Goal: Task Accomplishment & Management: Use online tool/utility

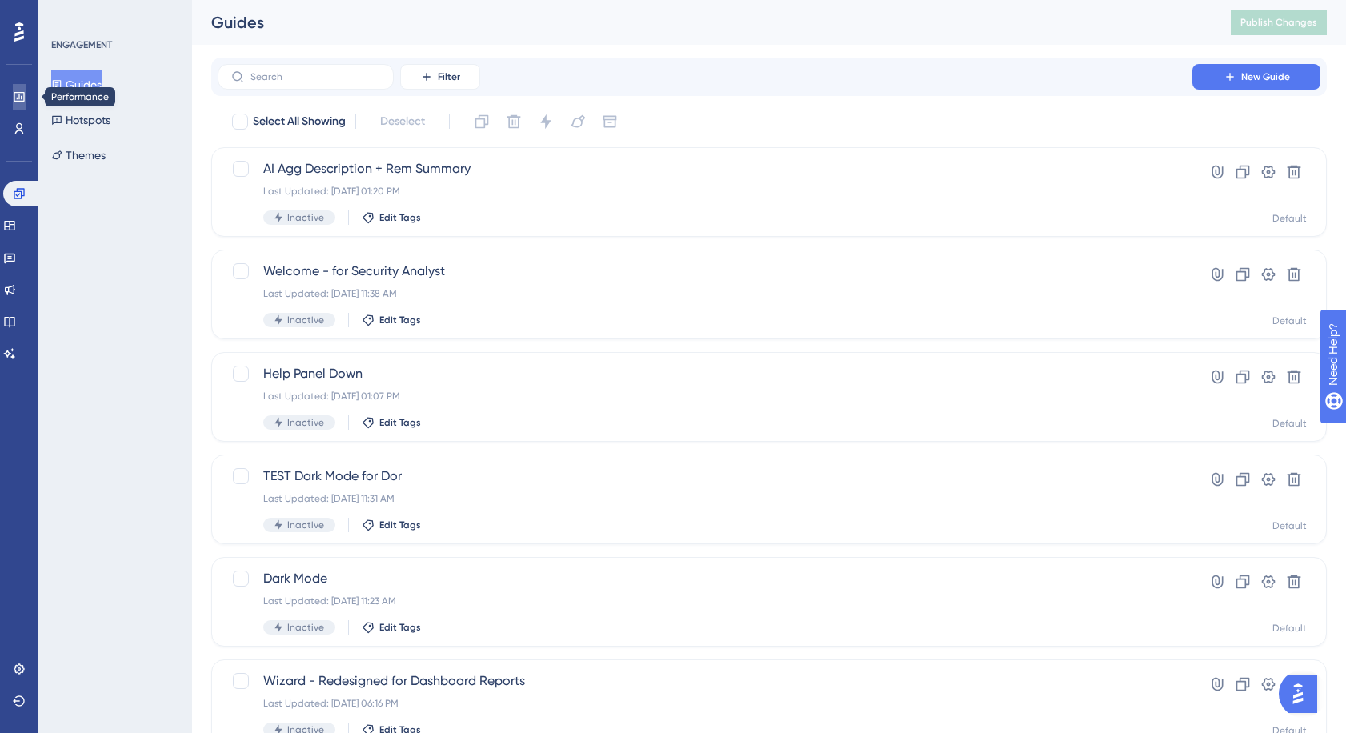
click at [16, 96] on icon at bounding box center [19, 96] width 13 height 13
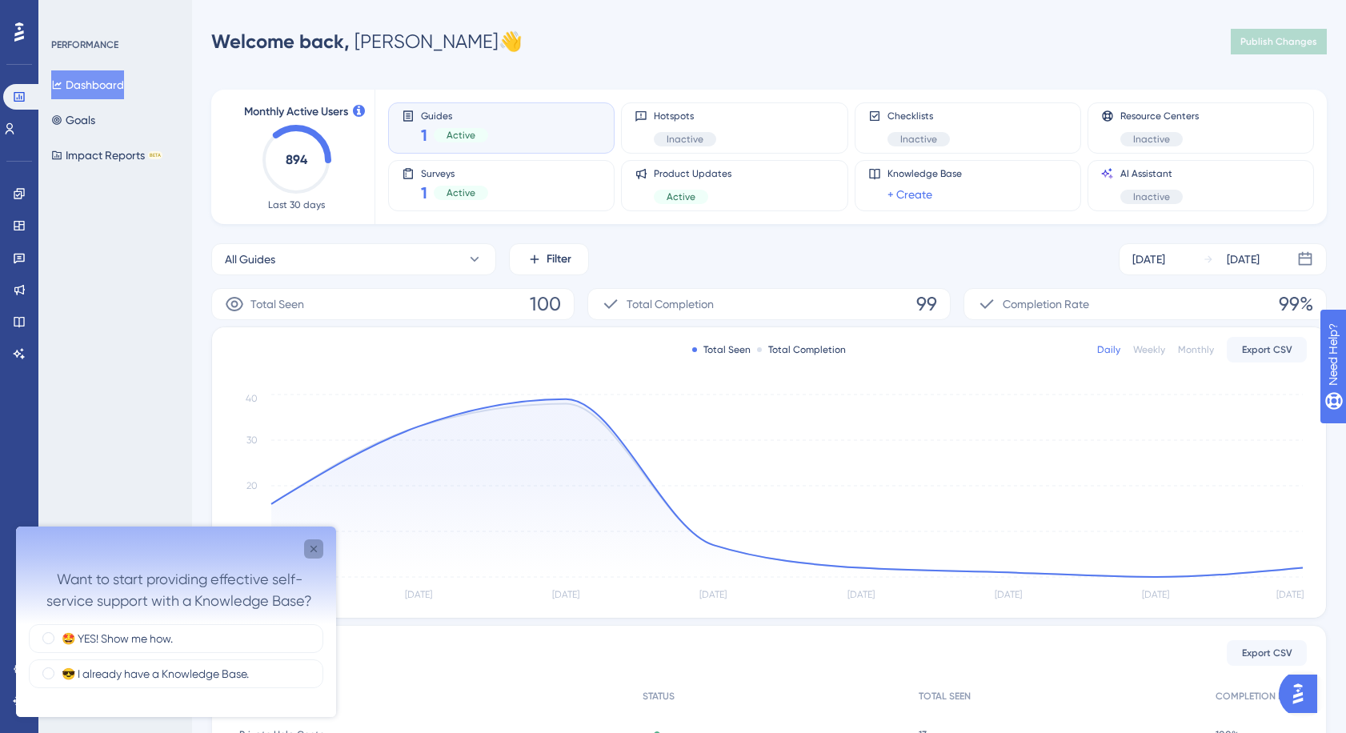
click at [314, 552] on icon "Close survey" at bounding box center [313, 549] width 13 height 13
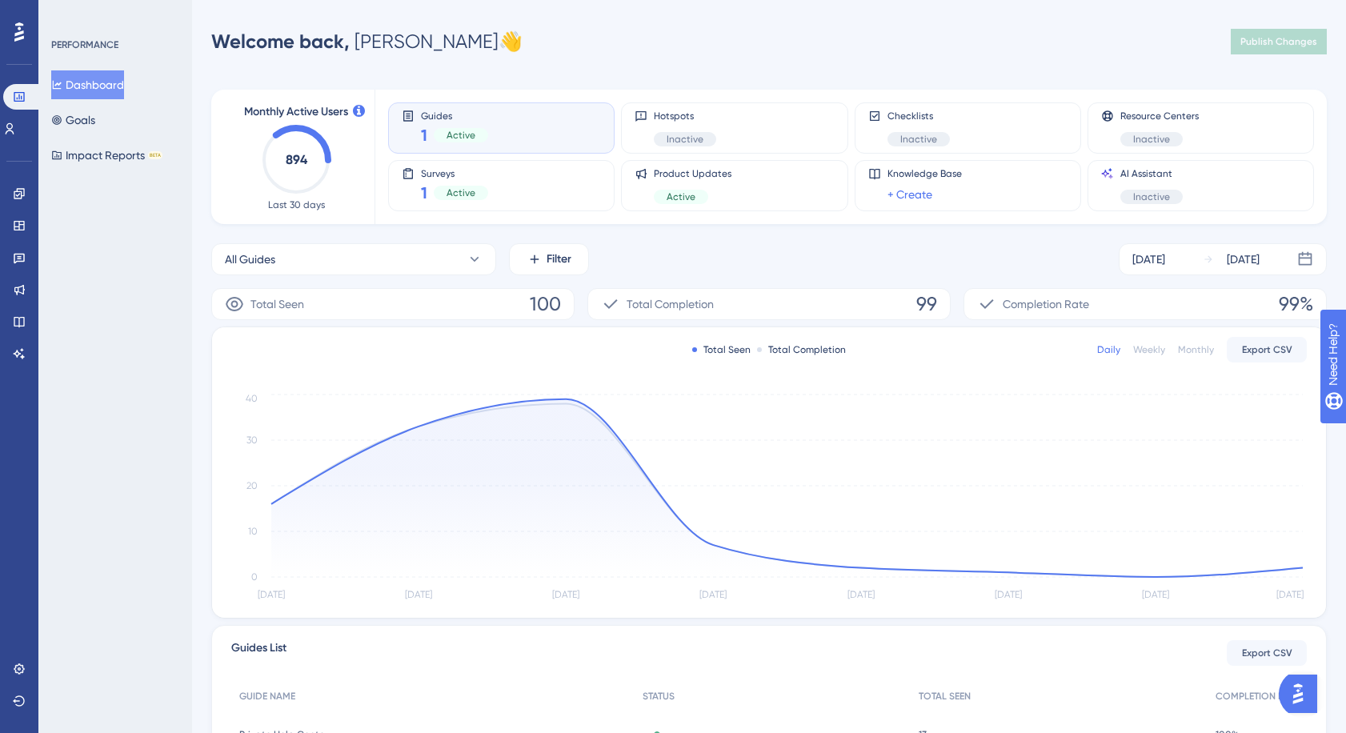
click at [486, 130] on div "Active" at bounding box center [461, 135] width 54 height 14
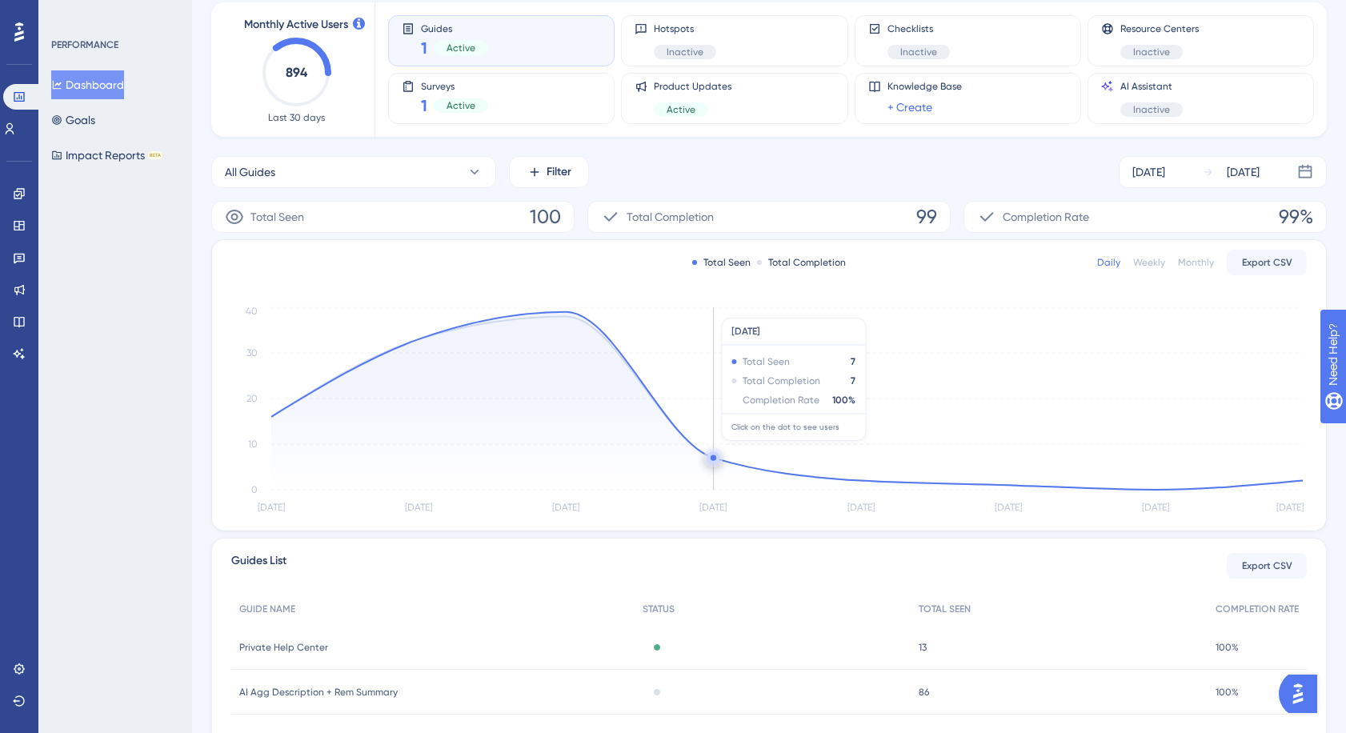
scroll to position [198, 0]
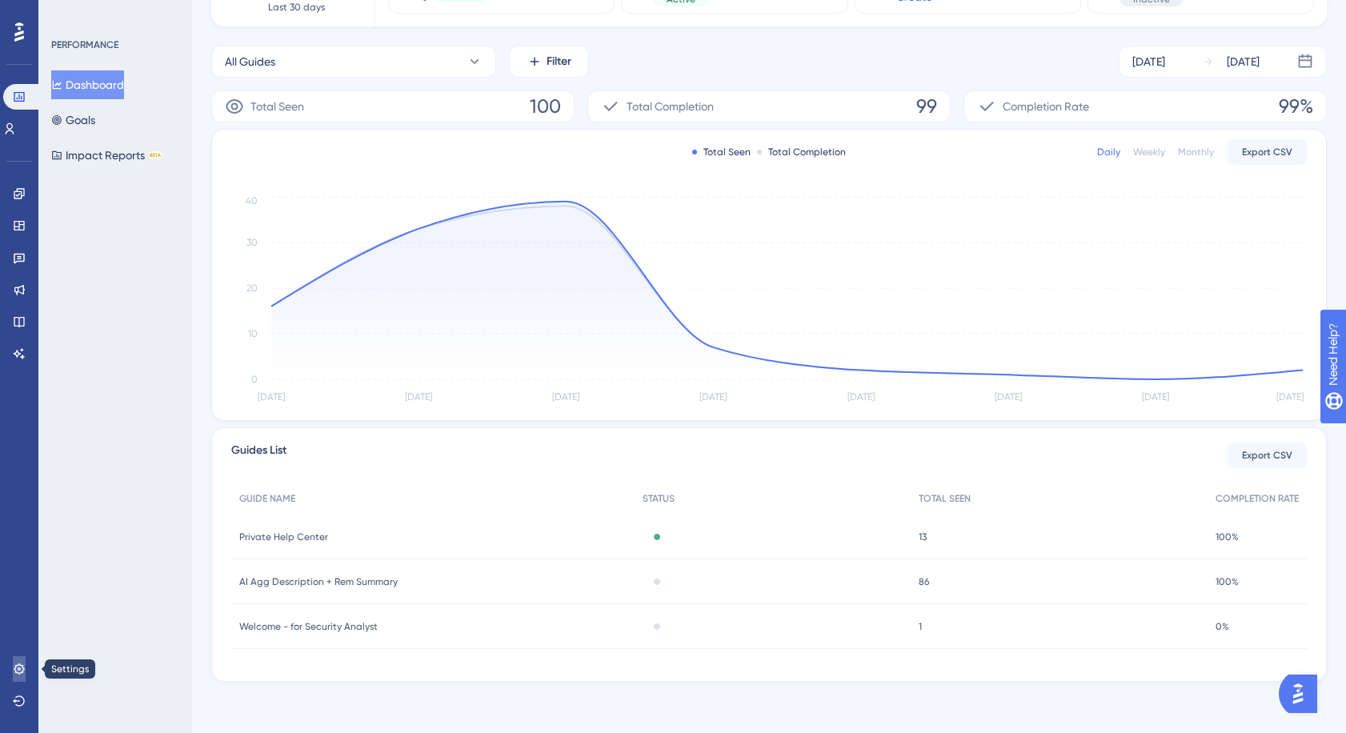
click at [20, 667] on icon at bounding box center [19, 668] width 10 height 10
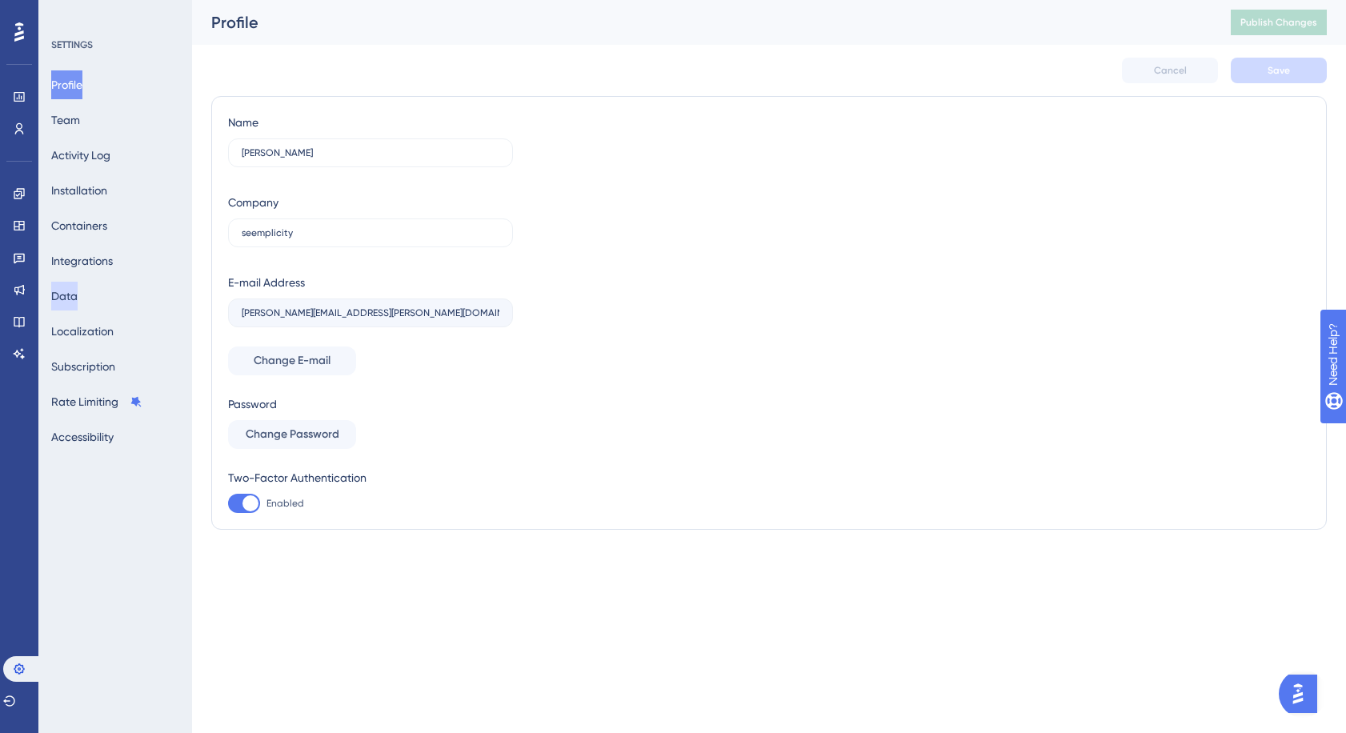
click at [72, 294] on button "Data" at bounding box center [64, 296] width 26 height 29
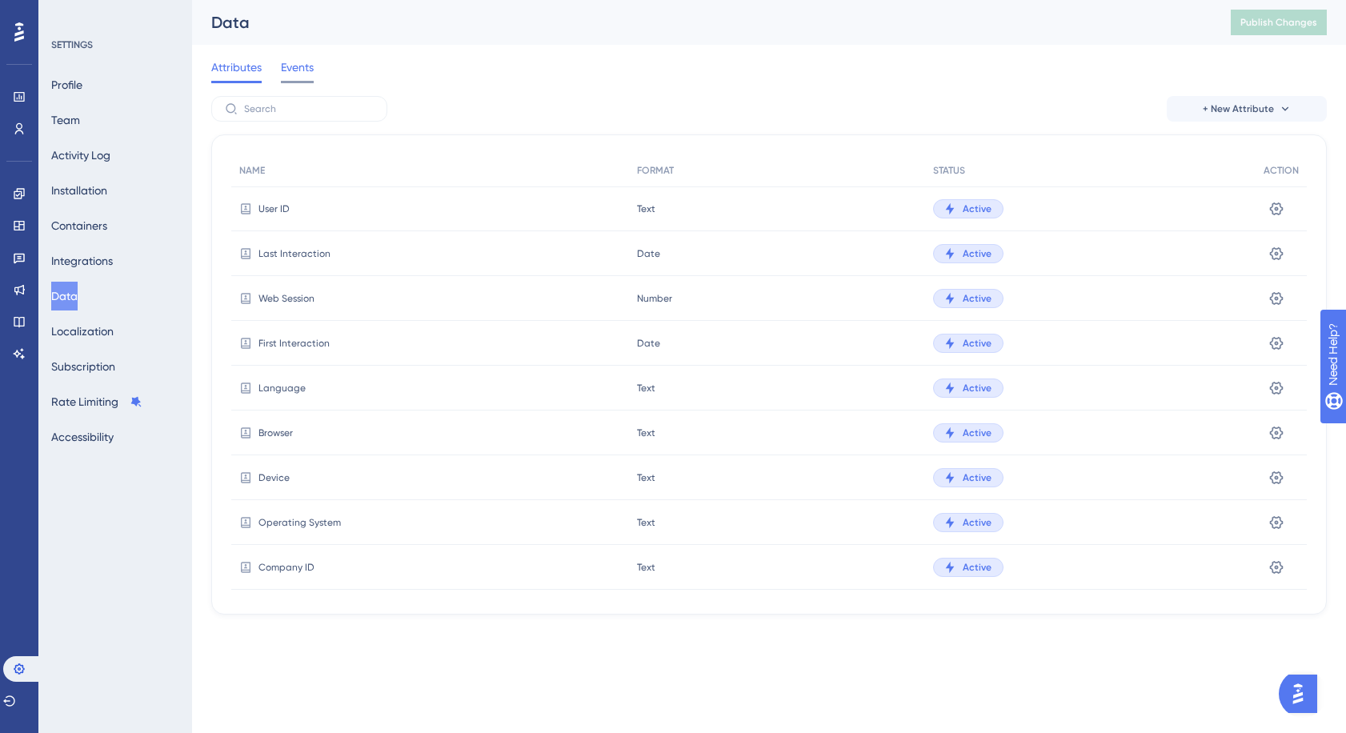
click at [294, 64] on span "Events" at bounding box center [297, 67] width 33 height 19
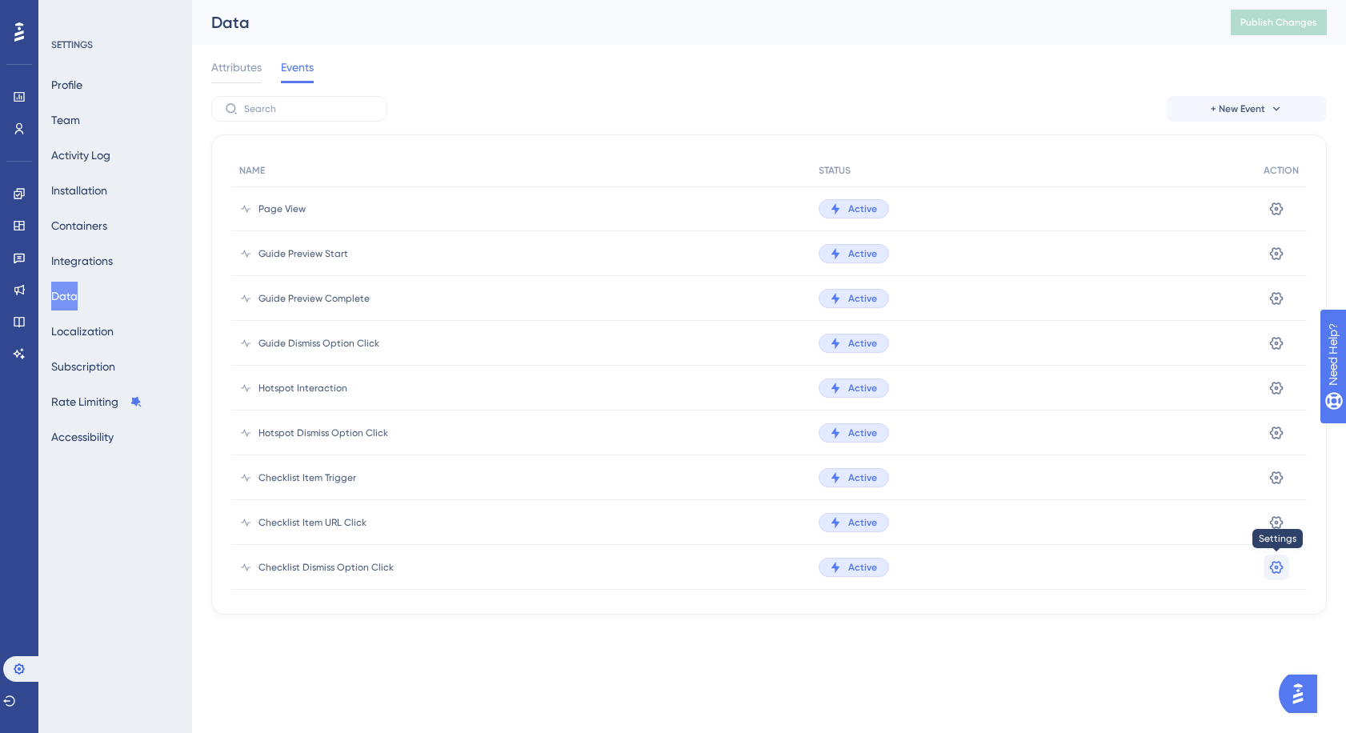
click at [1274, 577] on button at bounding box center [1276, 568] width 26 height 26
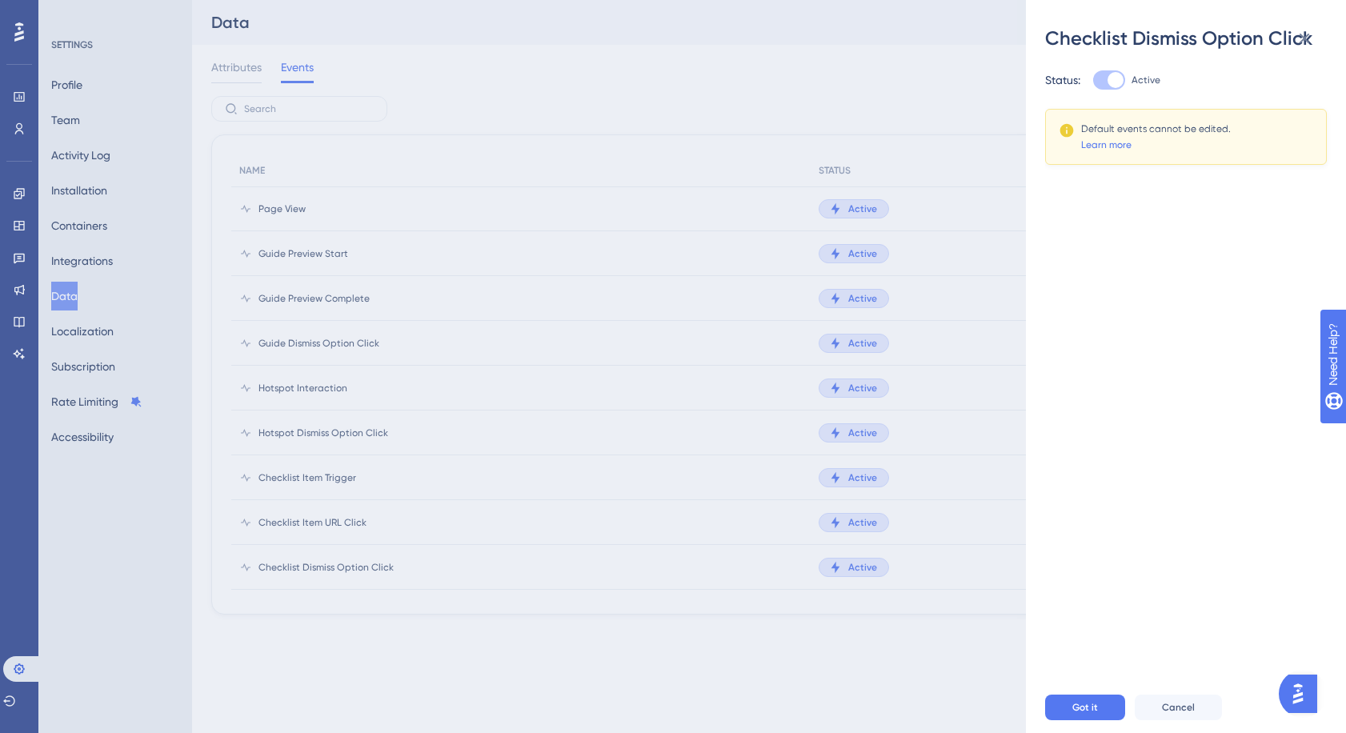
click at [923, 683] on div "Checklist Dismiss Option Click Status: Active Default events cannot be edited. …" at bounding box center [673, 366] width 1346 height 733
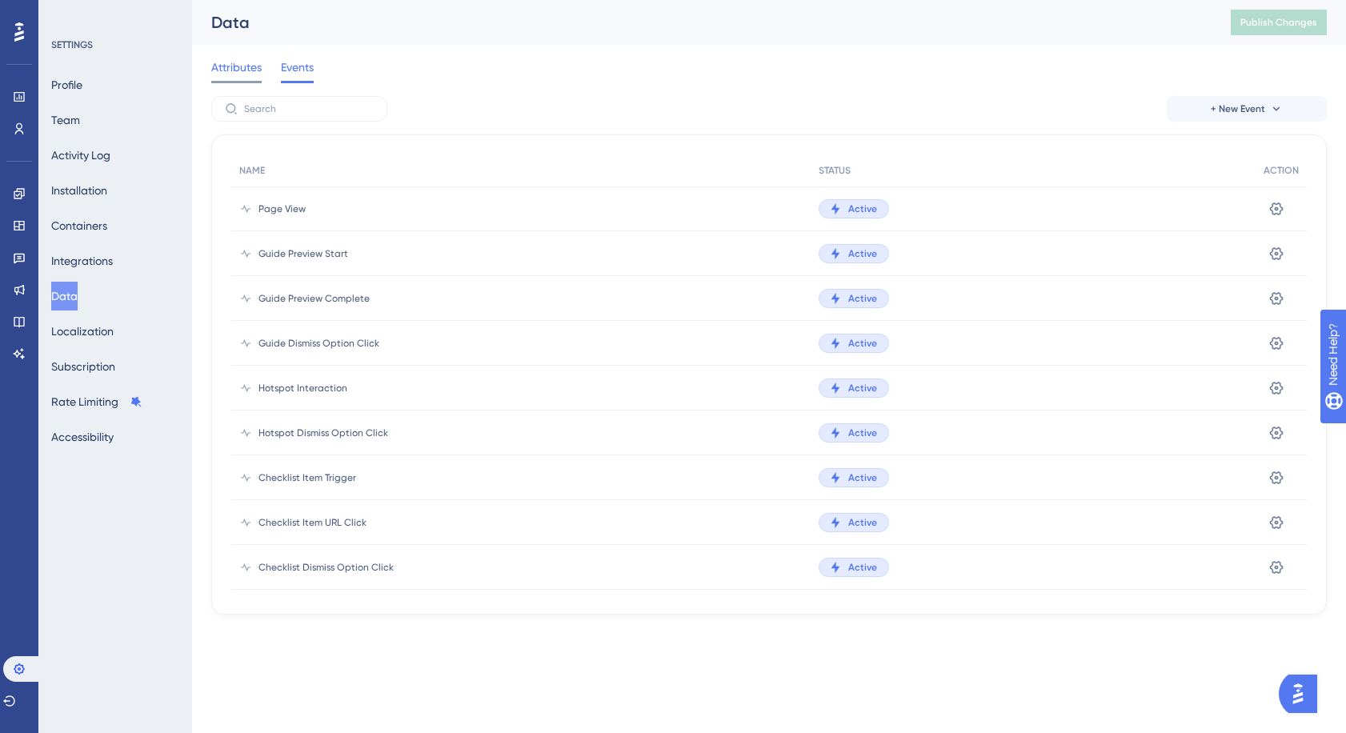
click at [222, 62] on span "Attributes" at bounding box center [236, 67] width 50 height 19
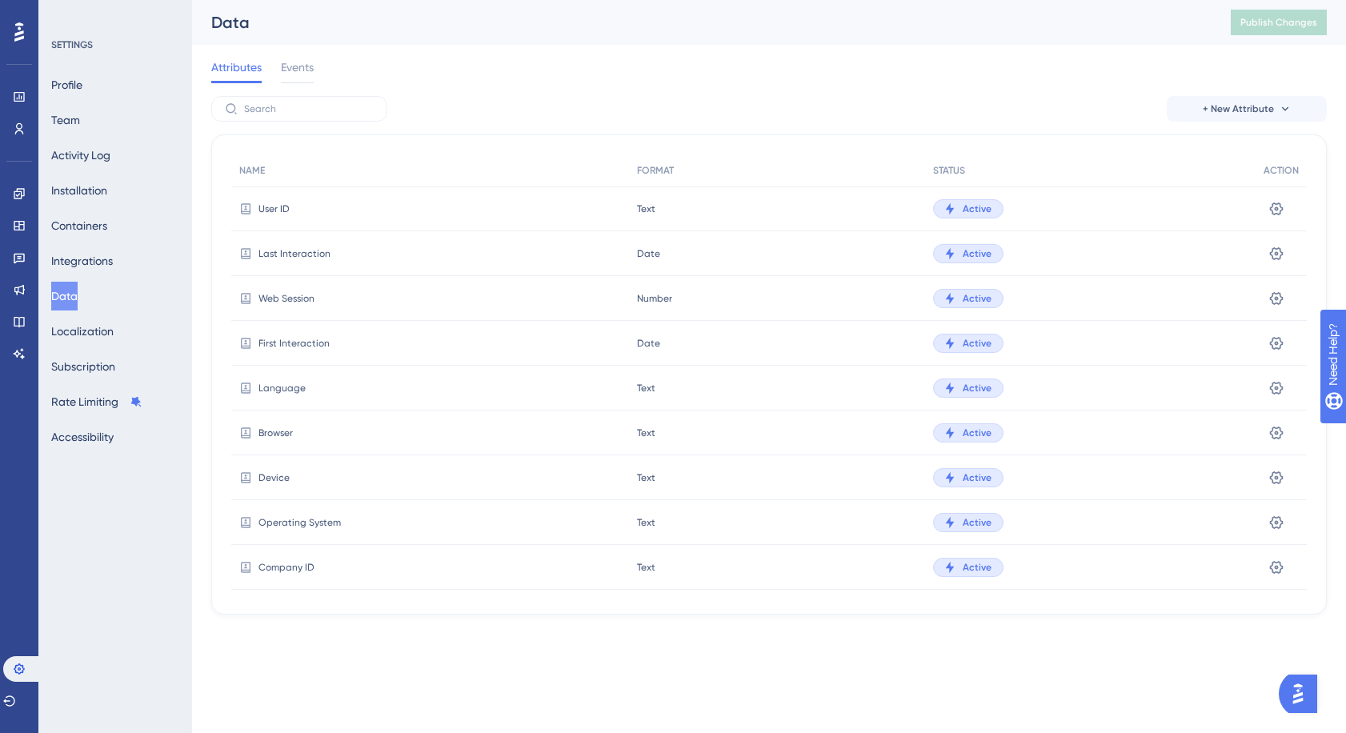
click at [317, 65] on div "Attributes Events" at bounding box center [768, 70] width 1115 height 51
click at [302, 66] on span "Events" at bounding box center [297, 67] width 33 height 19
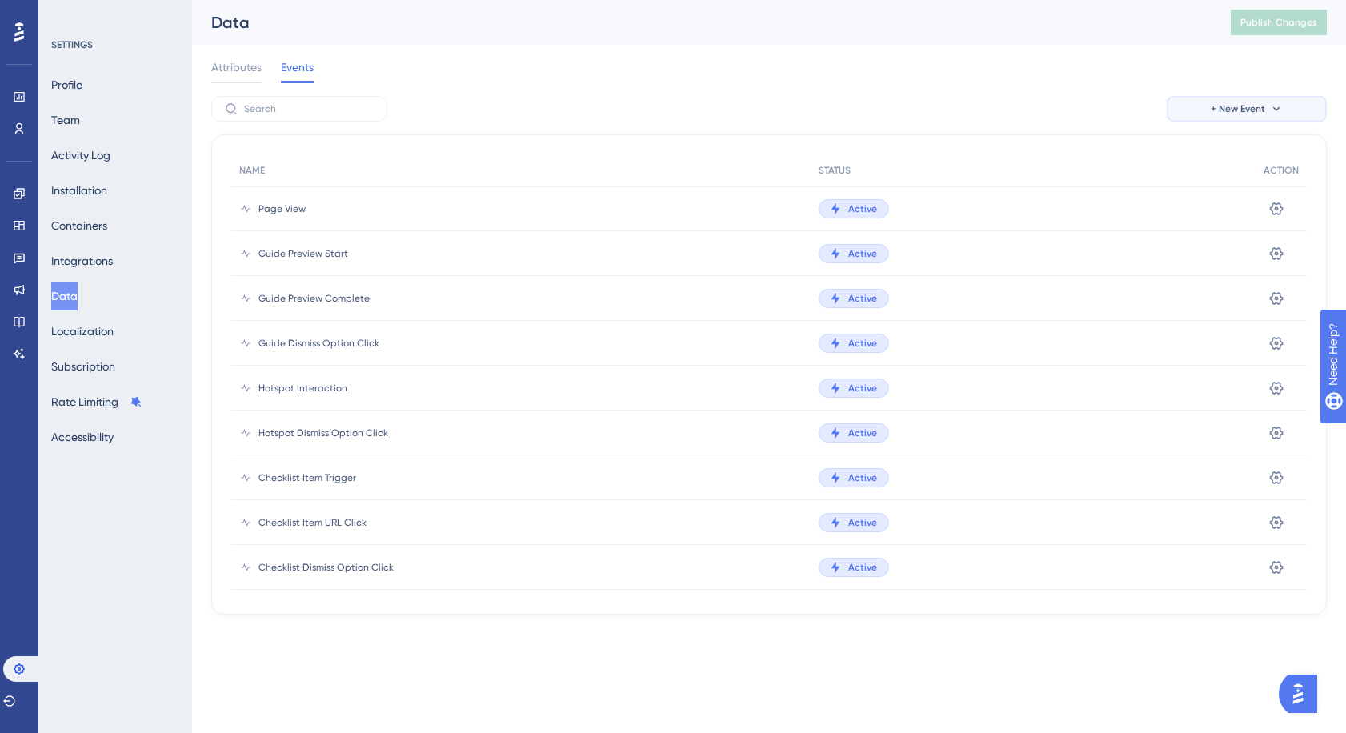
click at [1227, 102] on span "+ New Event" at bounding box center [1238, 108] width 54 height 13
click at [1227, 146] on span "Custom Event" at bounding box center [1225, 154] width 70 height 19
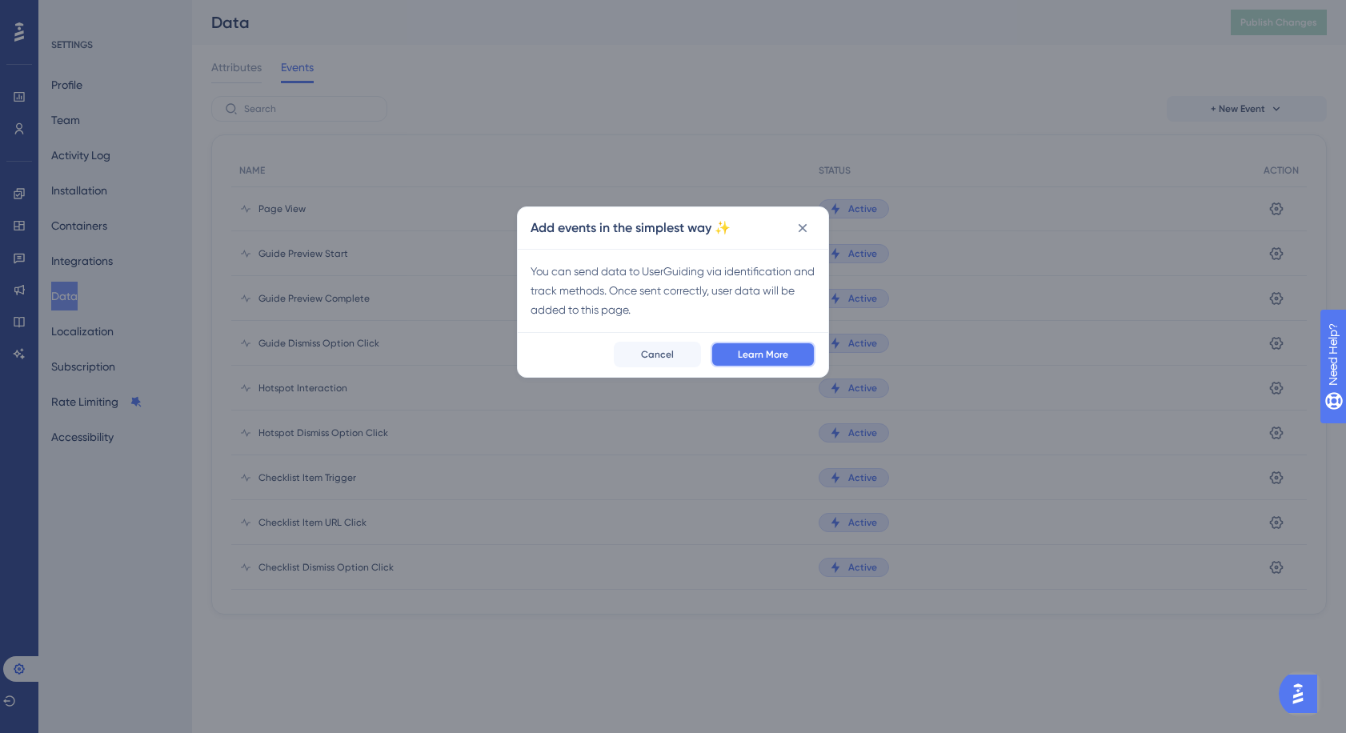
click at [750, 354] on span "Learn More" at bounding box center [763, 354] width 50 height 13
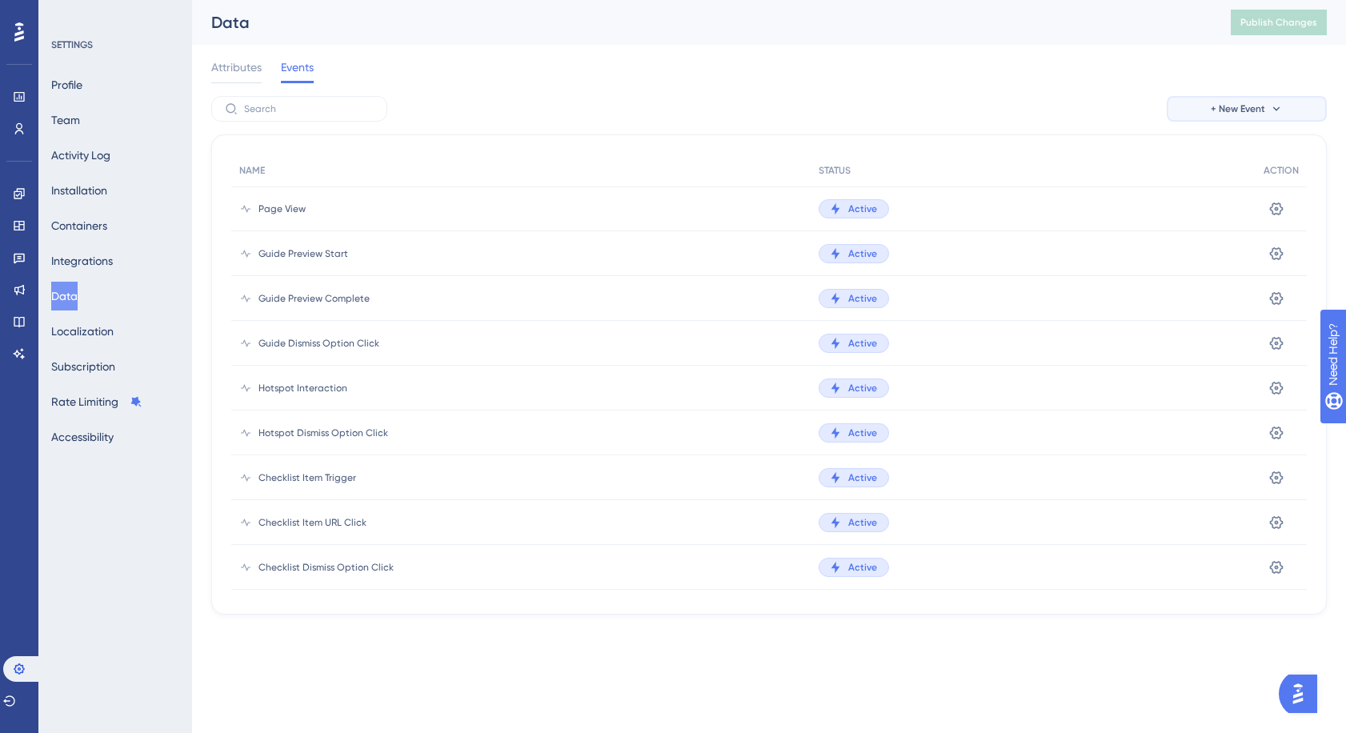
click at [1299, 106] on button "+ New Event" at bounding box center [1247, 109] width 160 height 26
click at [1207, 186] on span "Event from Attribute" at bounding box center [1241, 186] width 102 height 19
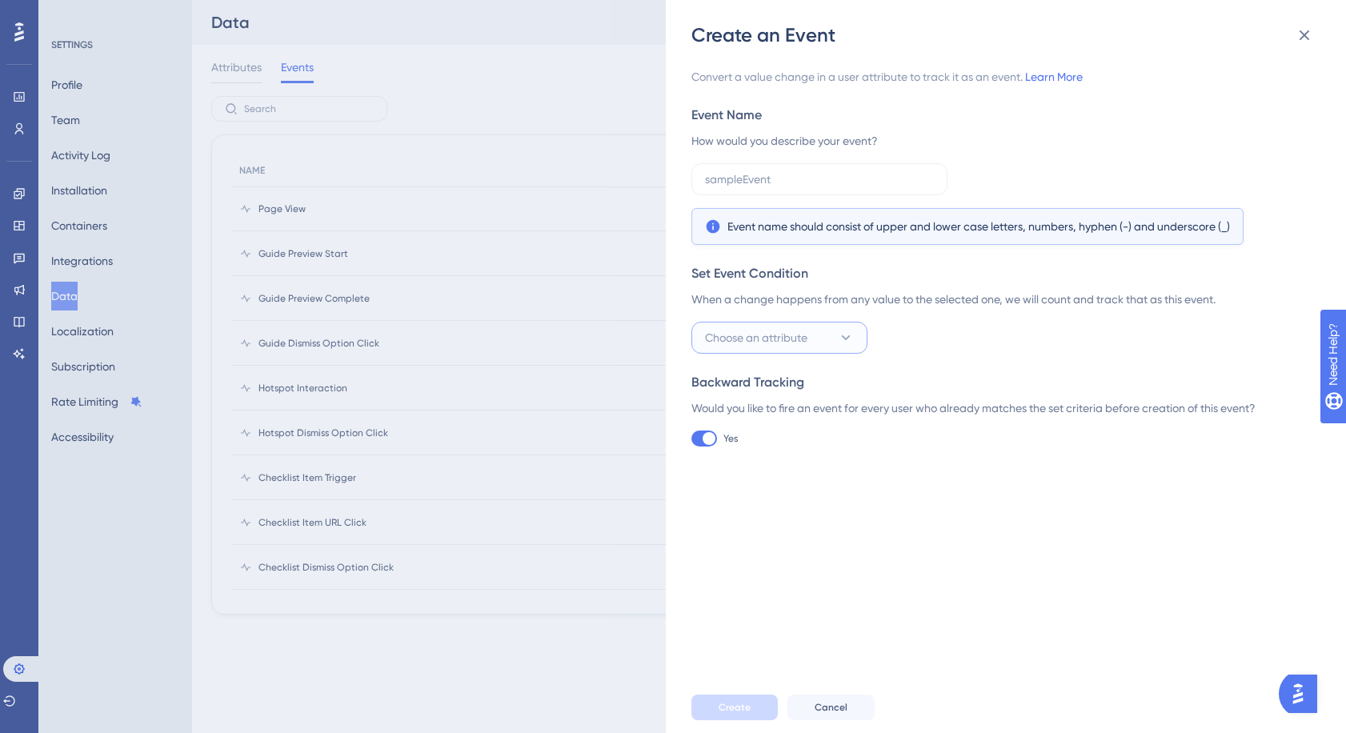
click at [806, 331] on span "Choose an attribute" at bounding box center [756, 337] width 102 height 19
click at [742, 434] on span "created_at" at bounding box center [744, 435] width 58 height 19
click at [943, 335] on button "Set a rule" at bounding box center [936, 338] width 112 height 32
click at [1076, 380] on div "Backward Tracking" at bounding box center [1000, 382] width 619 height 19
click at [18, 97] on div "Create an Event Convert a value change in a user attribute to track it as an ev…" at bounding box center [673, 366] width 1346 height 733
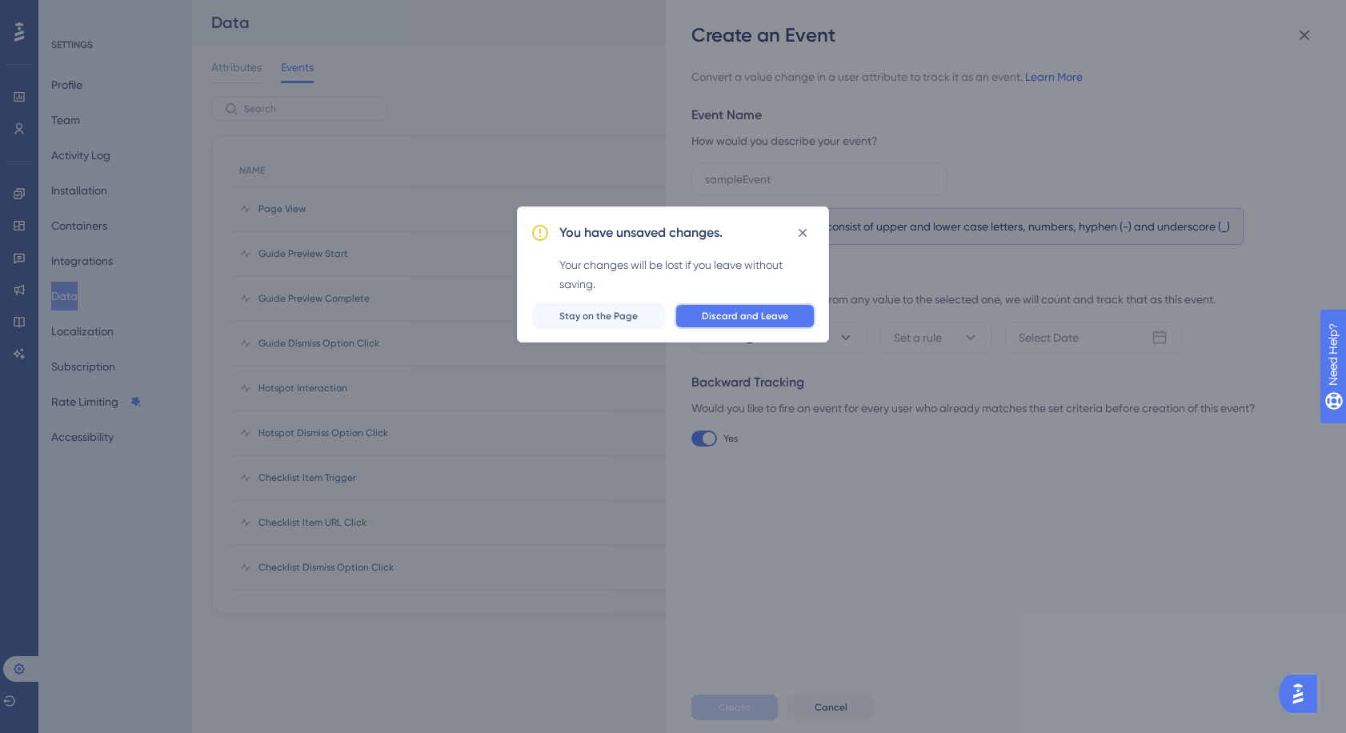
click at [723, 318] on span "Discard and Leave" at bounding box center [745, 316] width 86 height 13
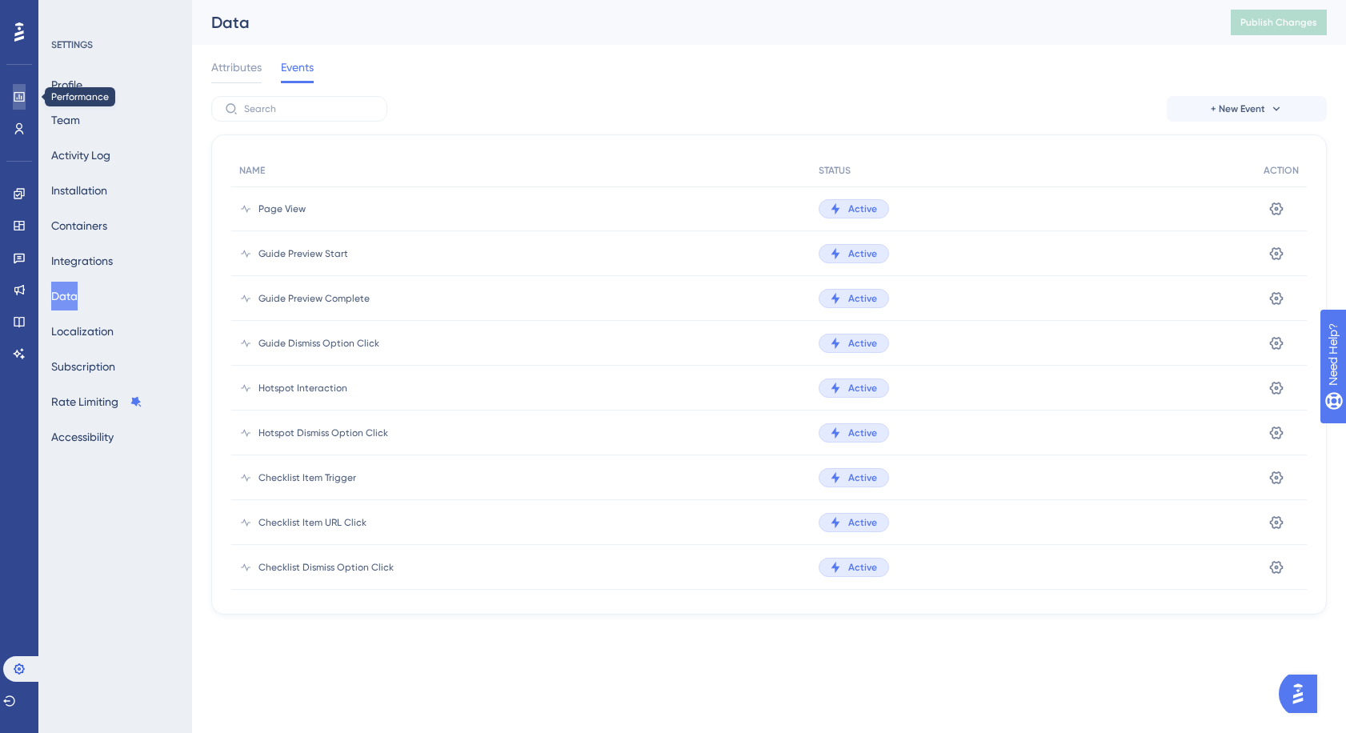
drag, startPoint x: 23, startPoint y: 102, endPoint x: 38, endPoint y: 106, distance: 15.7
click at [23, 102] on icon at bounding box center [19, 96] width 13 height 13
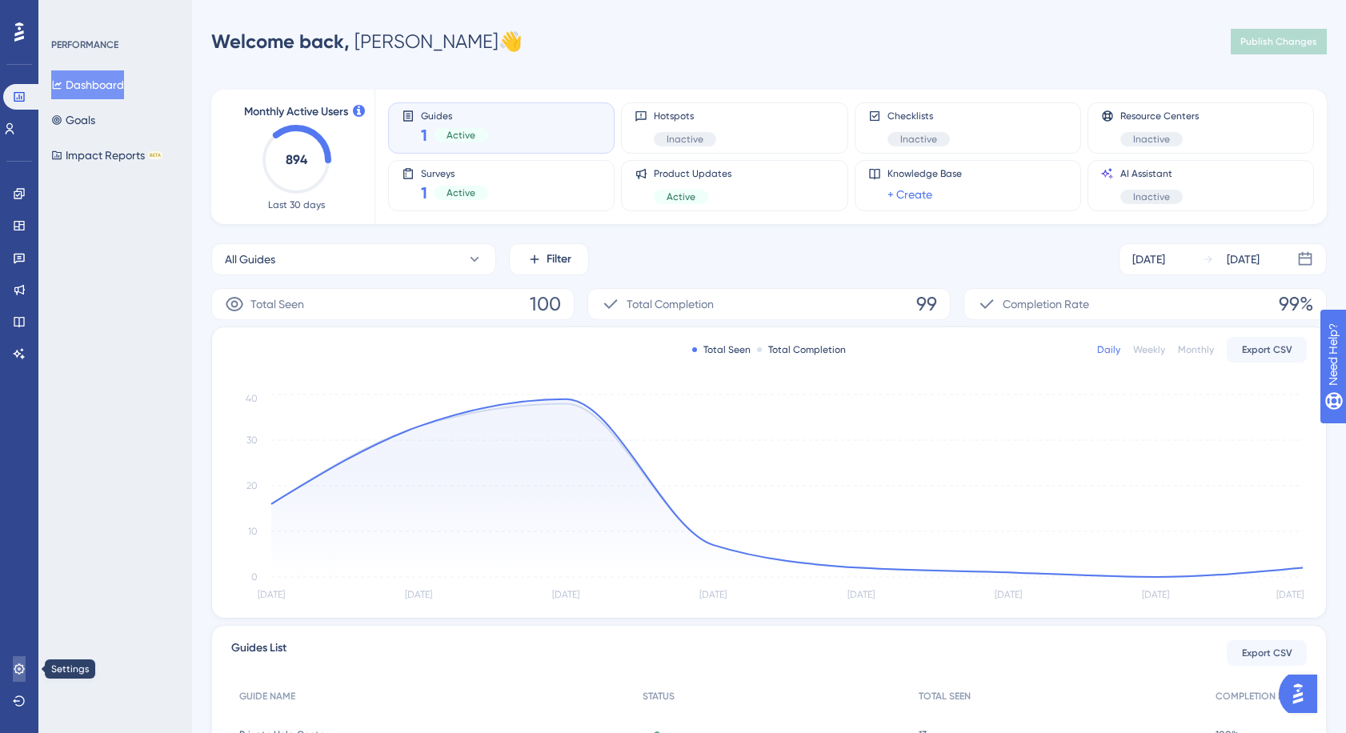
click at [20, 674] on icon at bounding box center [19, 669] width 13 height 13
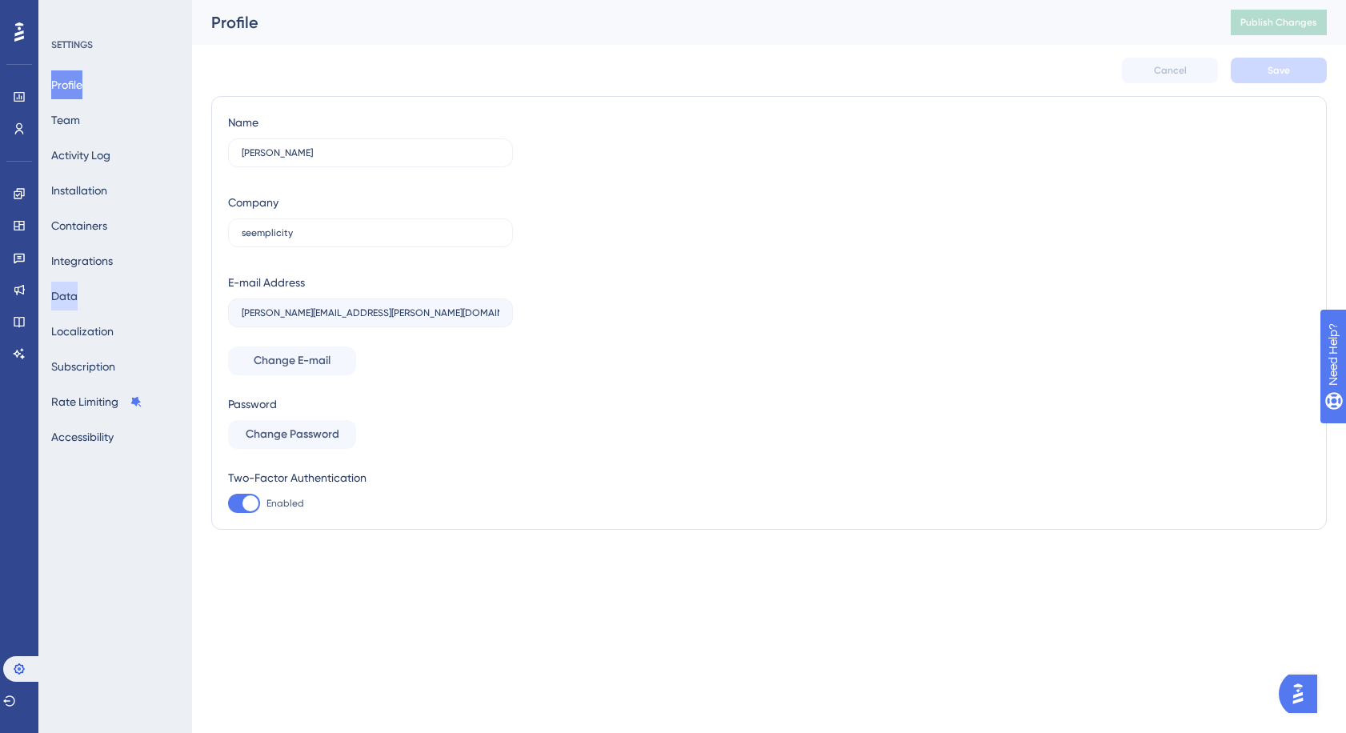
click at [74, 294] on button "Data" at bounding box center [64, 296] width 26 height 29
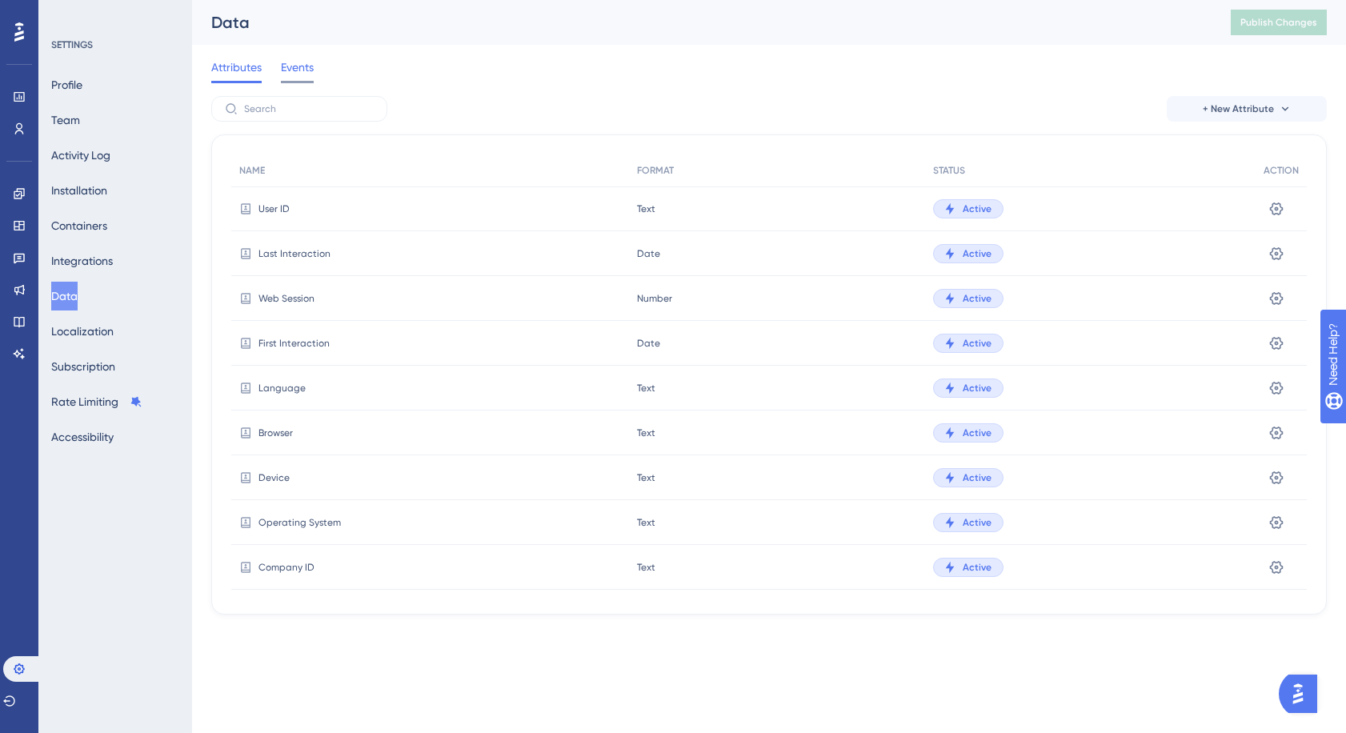
click at [307, 72] on span "Events" at bounding box center [297, 67] width 33 height 19
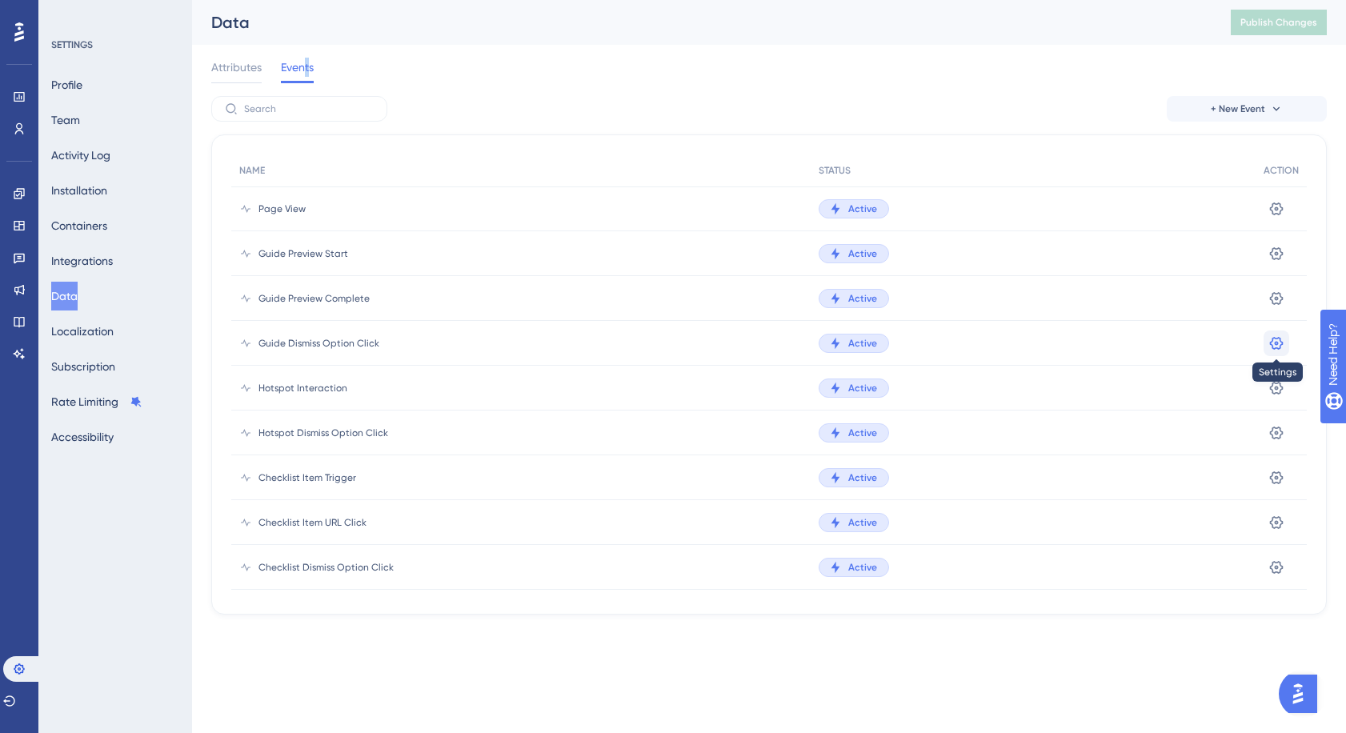
click at [1280, 341] on button at bounding box center [1276, 343] width 26 height 26
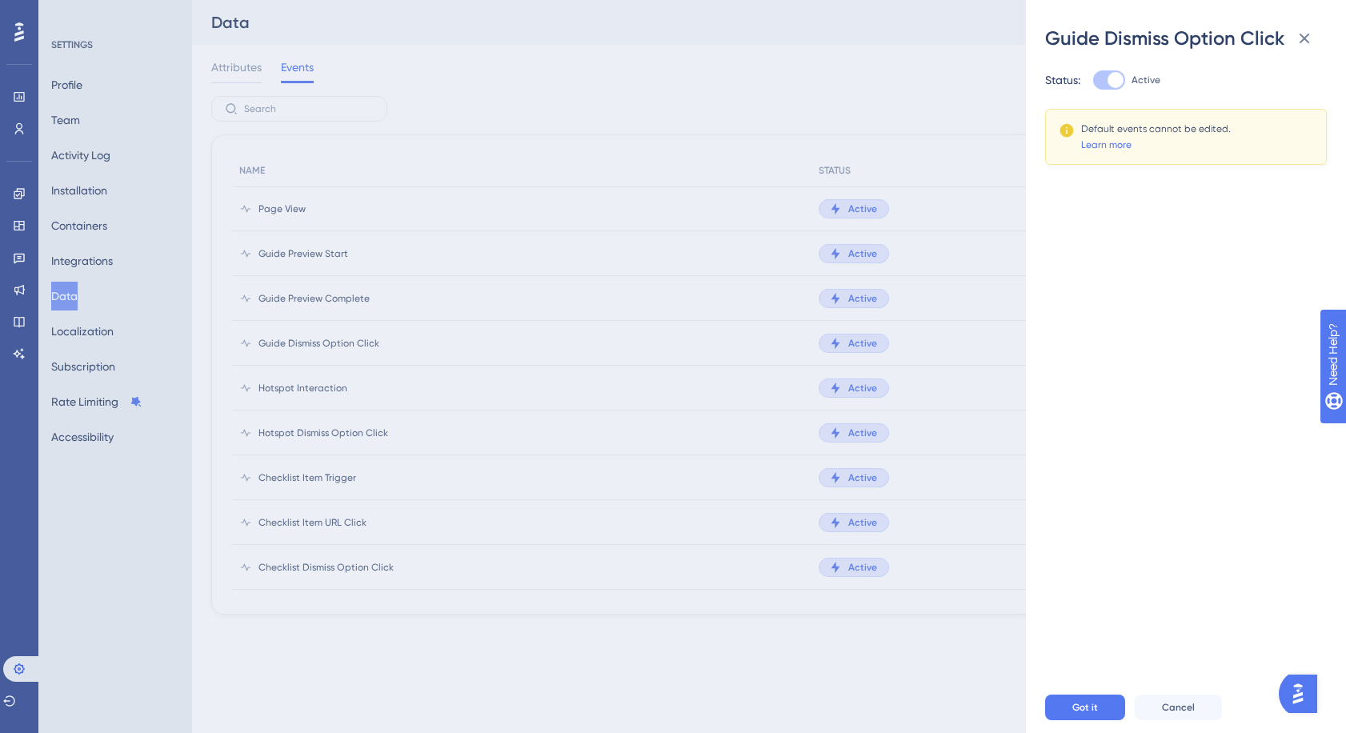
click at [1115, 78] on div at bounding box center [1115, 80] width 16 height 16
click at [1315, 42] on button at bounding box center [1304, 38] width 32 height 32
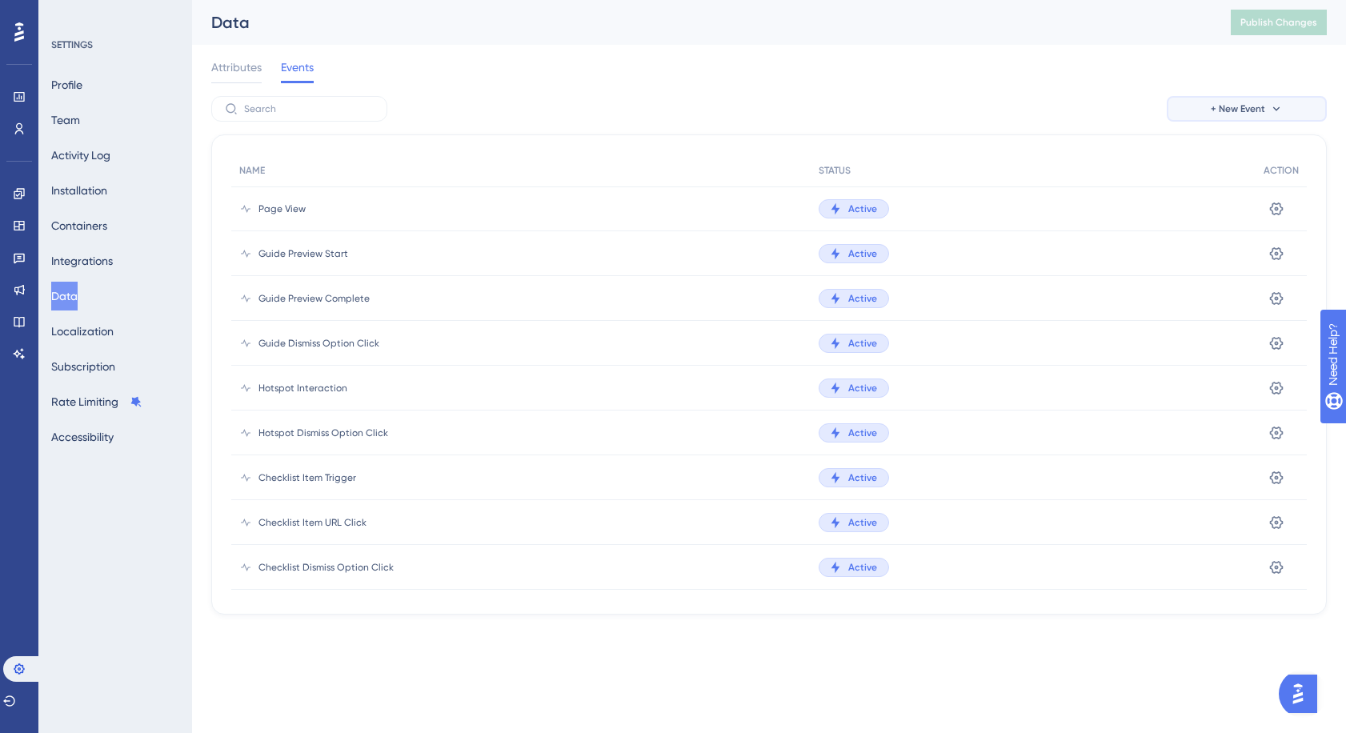
click at [1244, 119] on button "+ New Event" at bounding box center [1247, 109] width 160 height 26
click at [13, 99] on link at bounding box center [19, 97] width 13 height 26
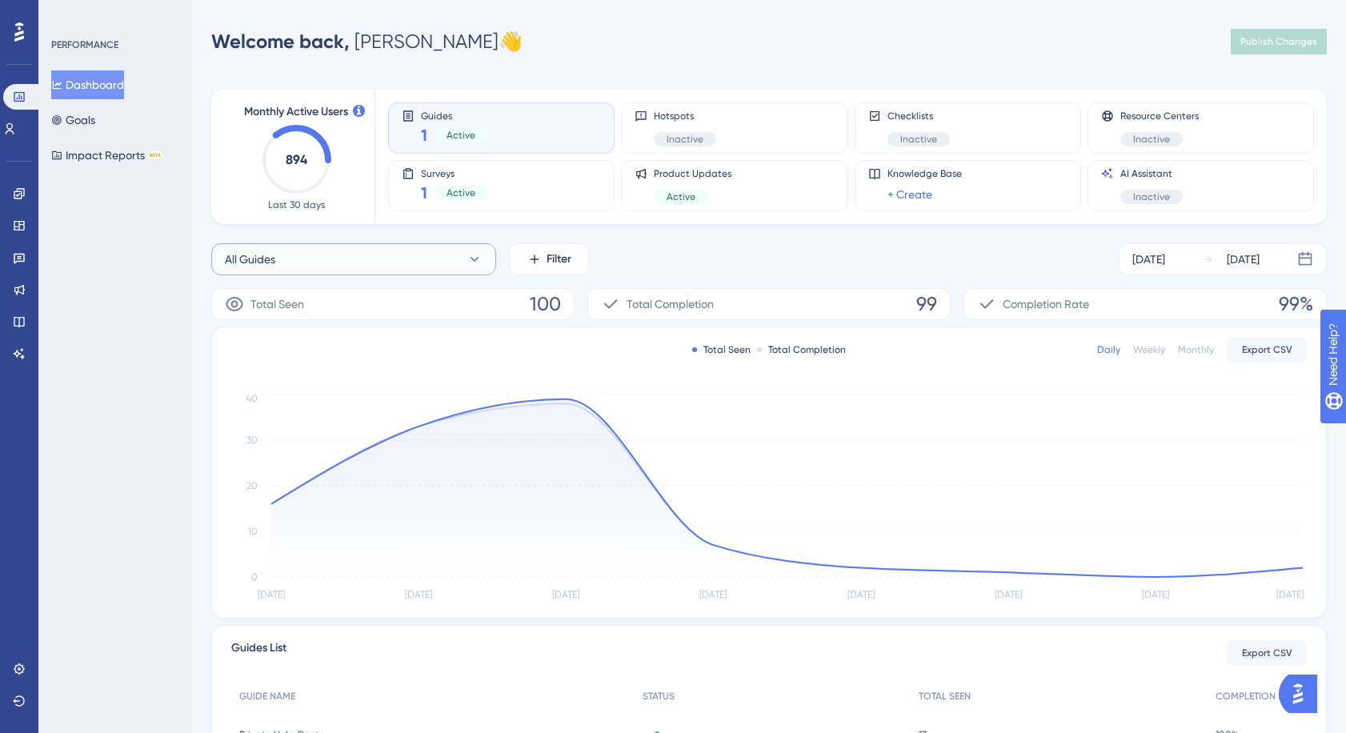
click at [401, 252] on button "All Guides" at bounding box center [353, 259] width 285 height 32
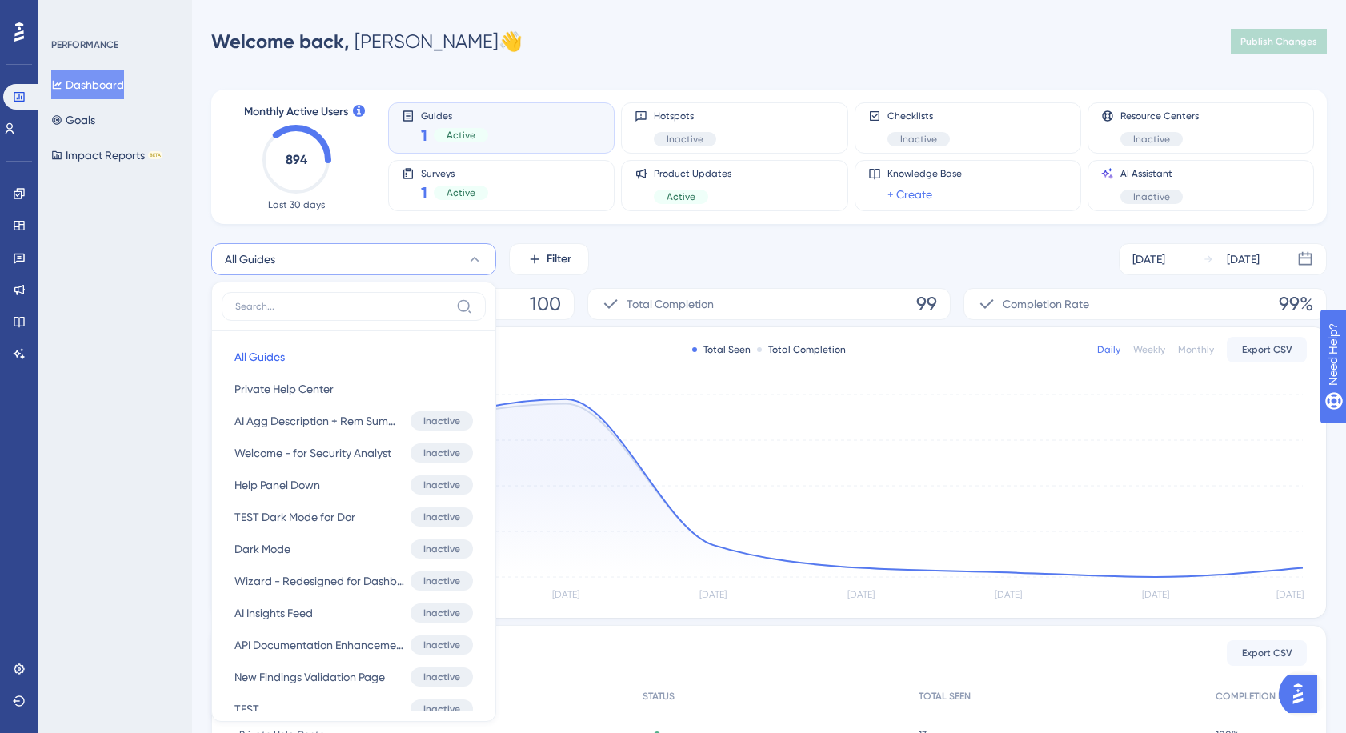
scroll to position [91, 0]
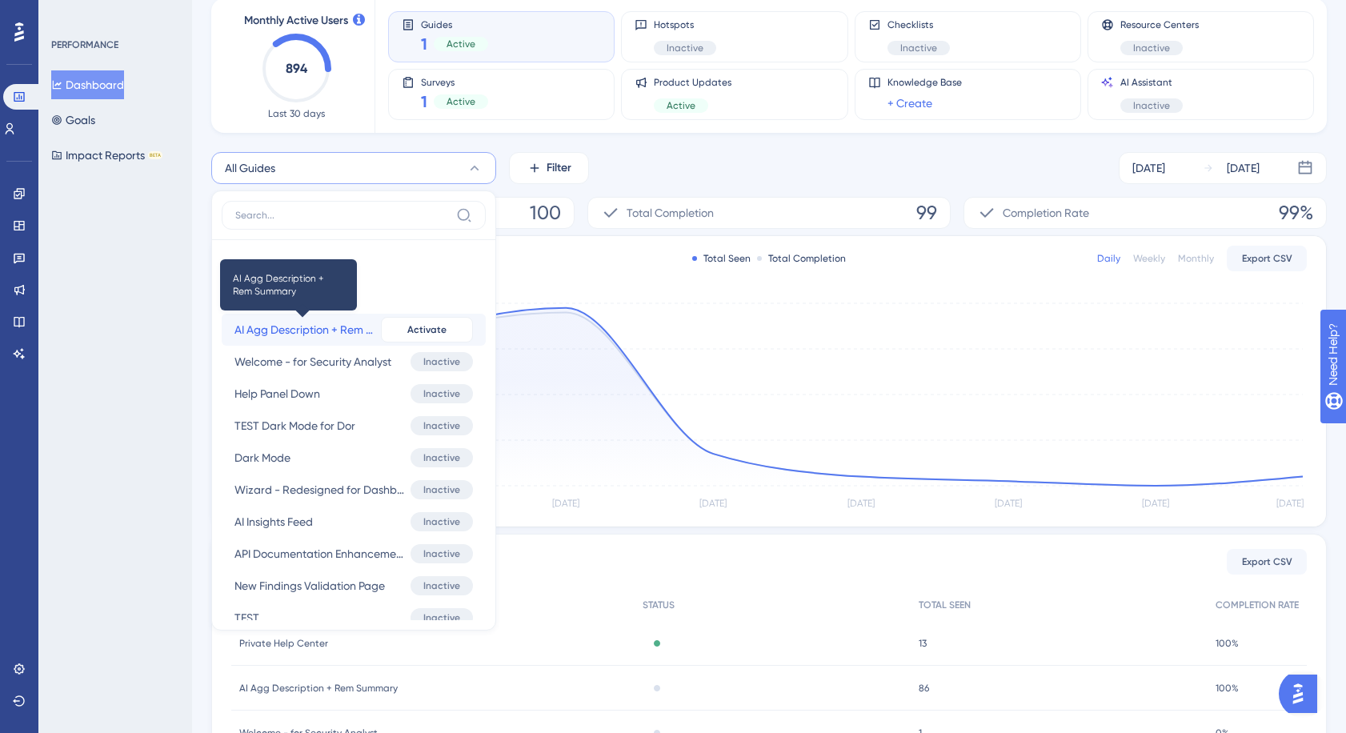
click at [274, 335] on span "AI Agg Description + Rem Summary" at bounding box center [304, 329] width 140 height 19
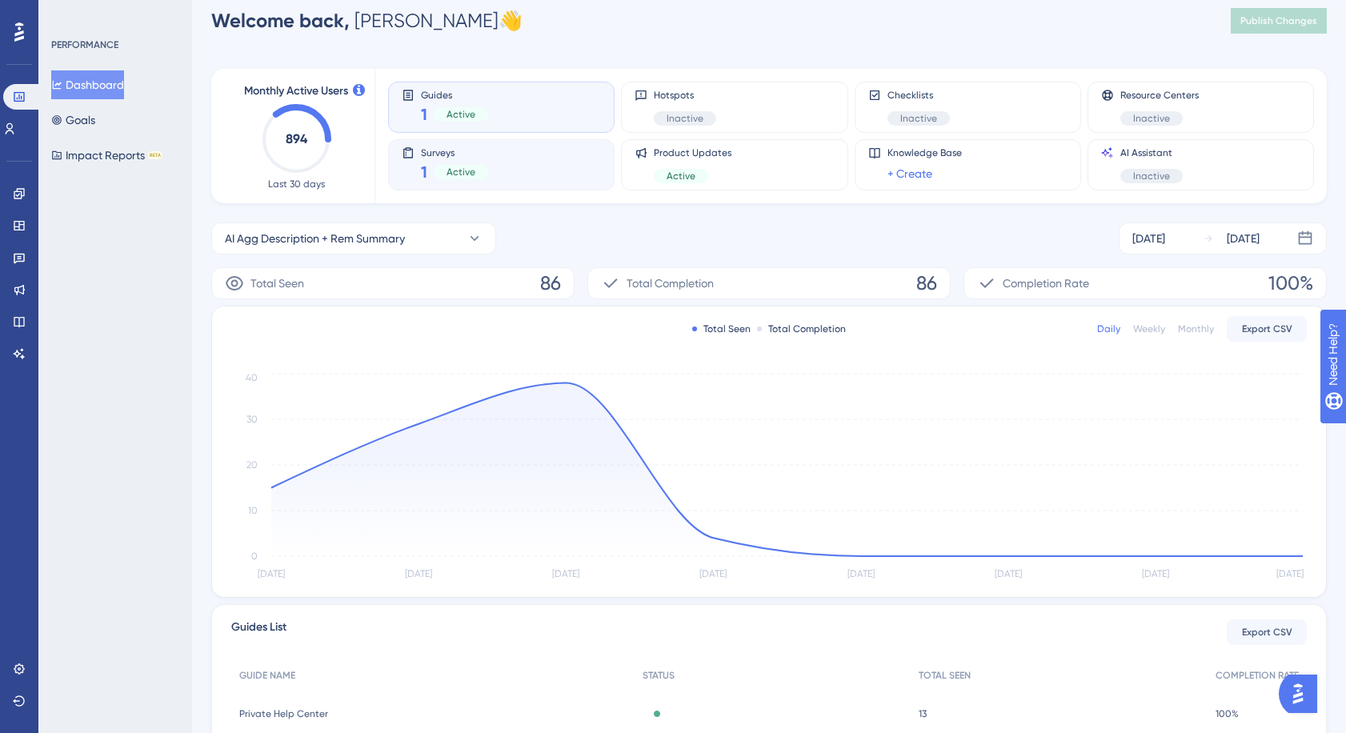
scroll to position [0, 0]
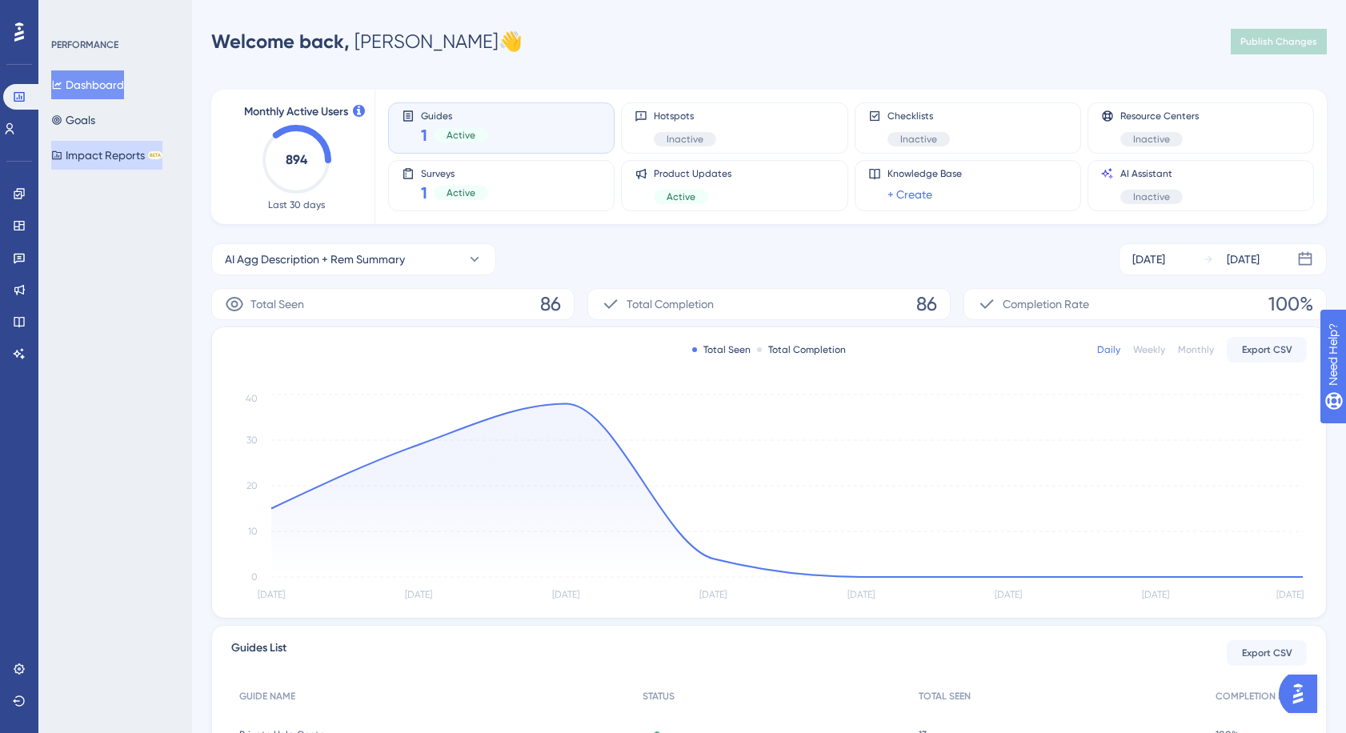
click at [101, 146] on button "Impact Reports BETA" at bounding box center [106, 155] width 111 height 29
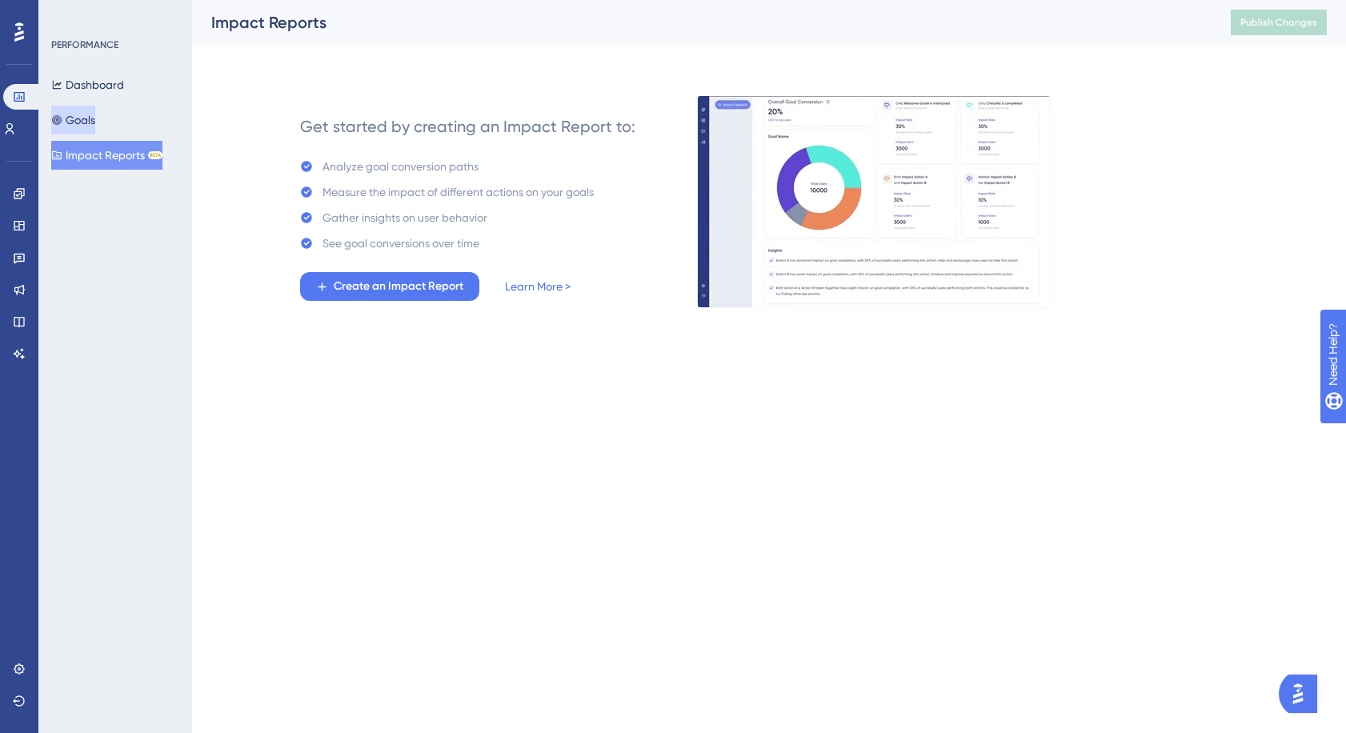
click at [90, 118] on button "Goals" at bounding box center [73, 120] width 44 height 29
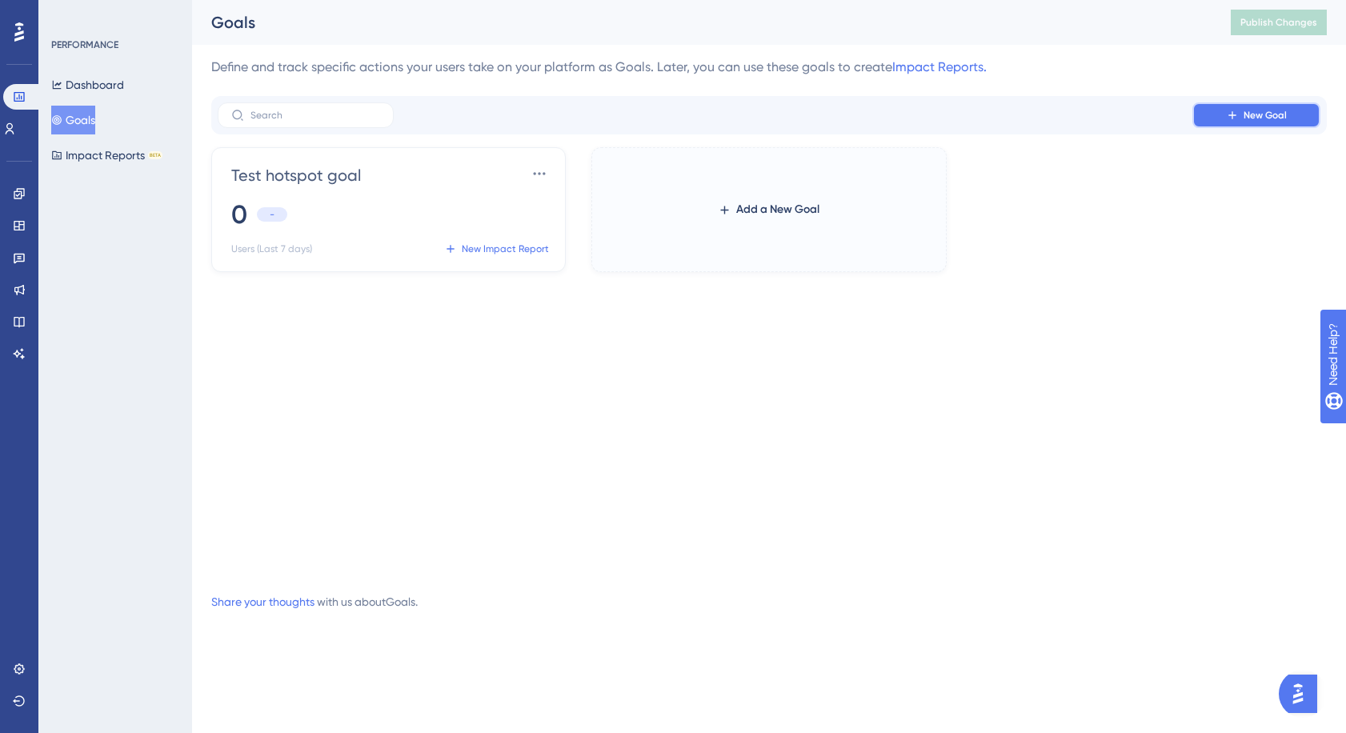
click at [1251, 112] on span "New Goal" at bounding box center [1264, 115] width 43 height 13
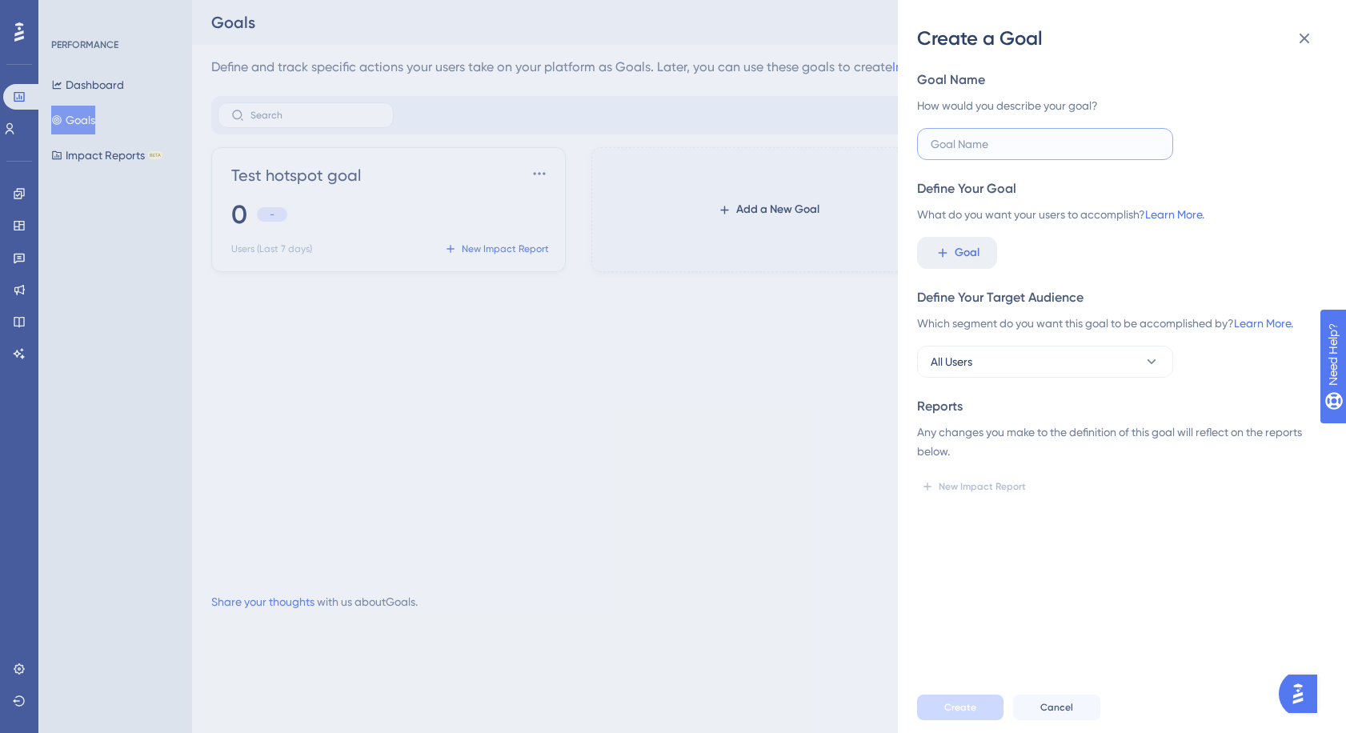
click at [975, 141] on input "text" at bounding box center [1045, 144] width 229 height 18
click at [18, 669] on div "Create a Goal Goal Name How would you describe your goal? Define Your Goal What…" at bounding box center [673, 366] width 1346 height 733
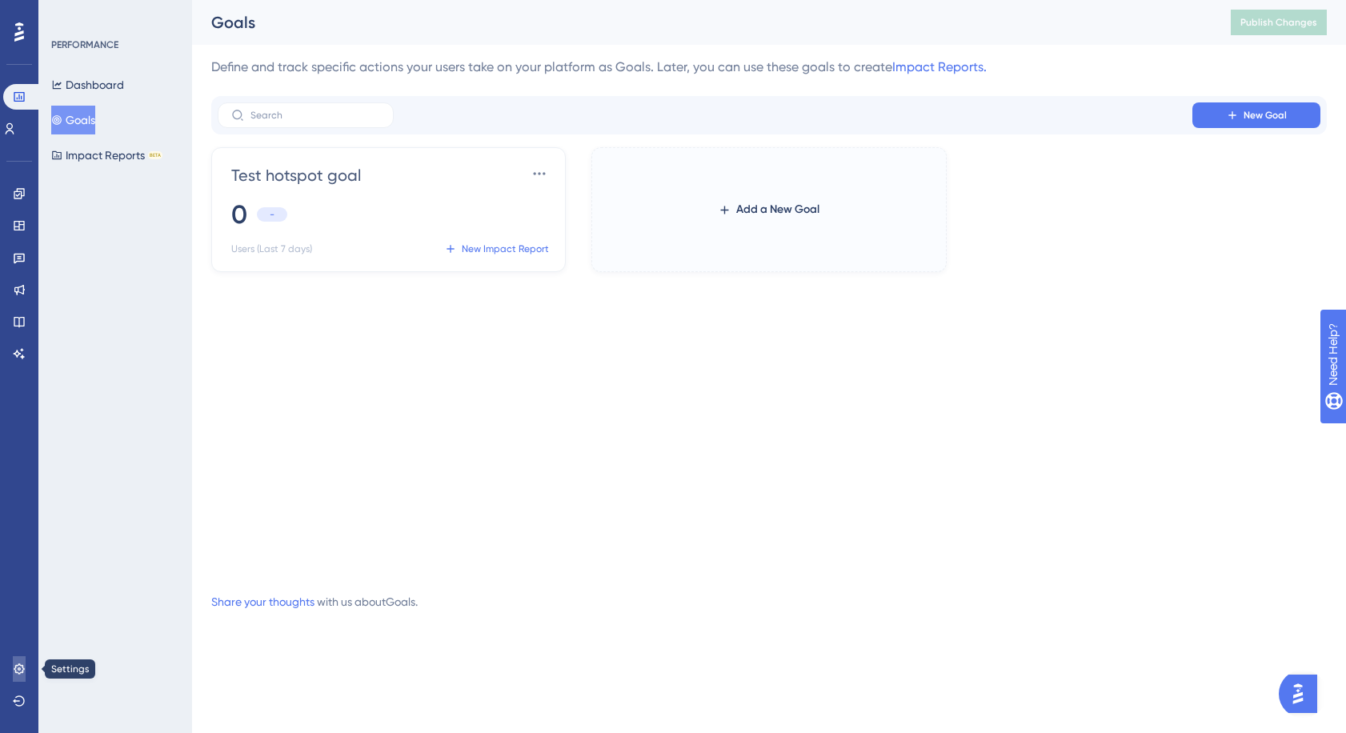
click at [19, 669] on icon at bounding box center [19, 668] width 10 height 10
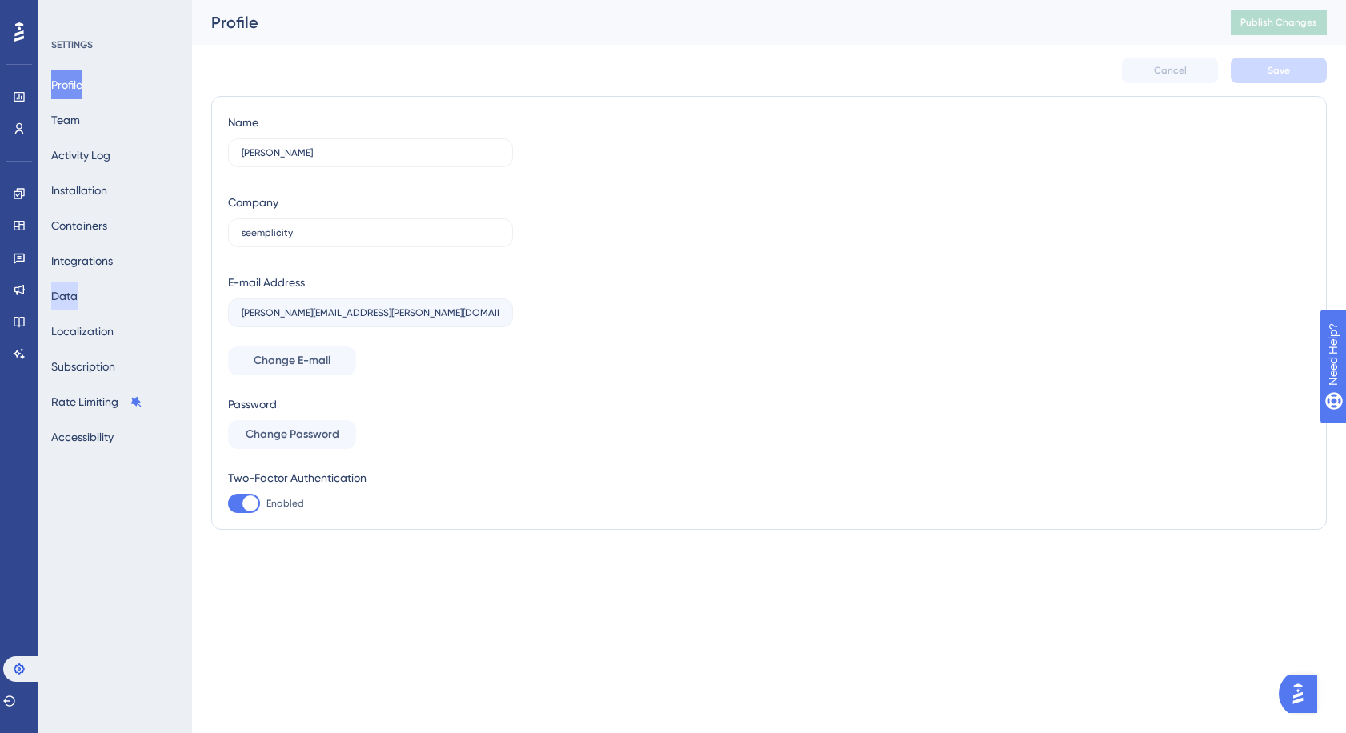
click at [70, 289] on button "Data" at bounding box center [64, 296] width 26 height 29
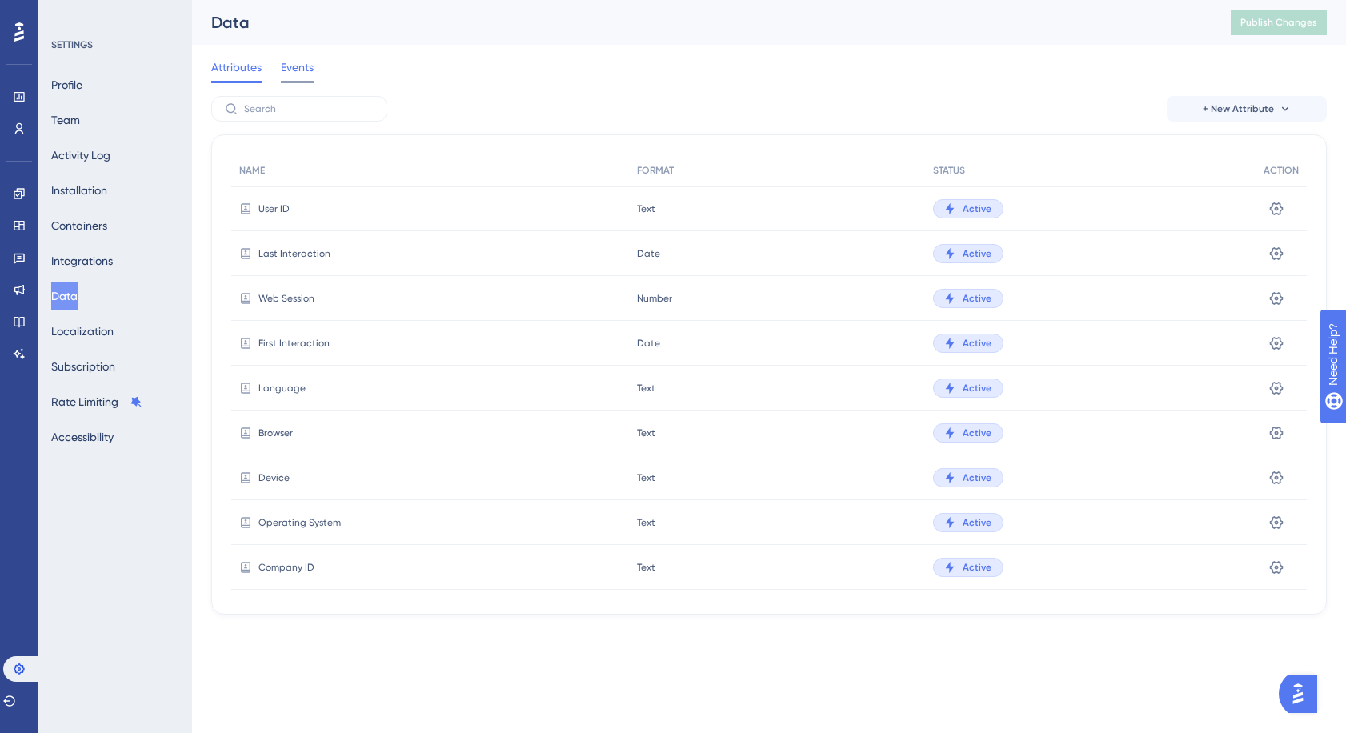
click at [303, 67] on span "Events" at bounding box center [297, 67] width 33 height 19
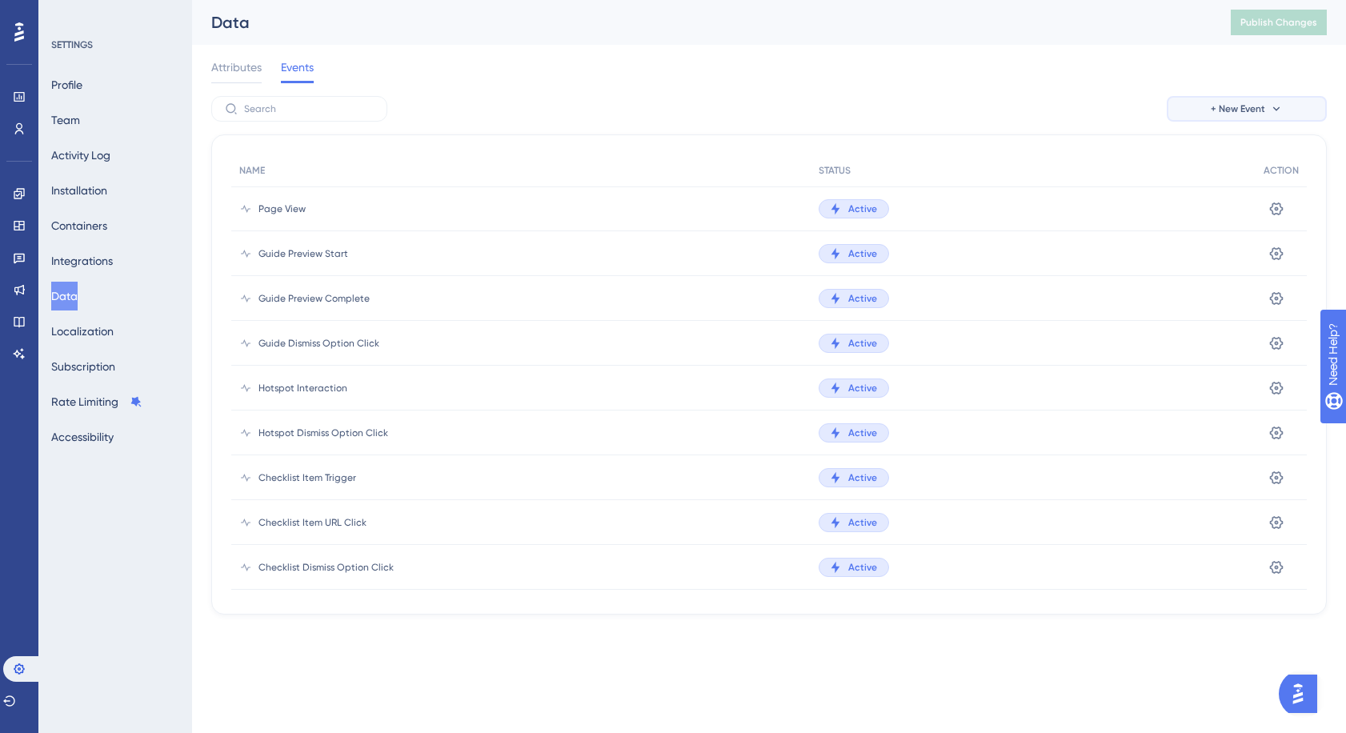
click at [1280, 118] on button "+ New Event" at bounding box center [1247, 109] width 160 height 26
click at [1214, 159] on span "Custom Event" at bounding box center [1225, 154] width 70 height 19
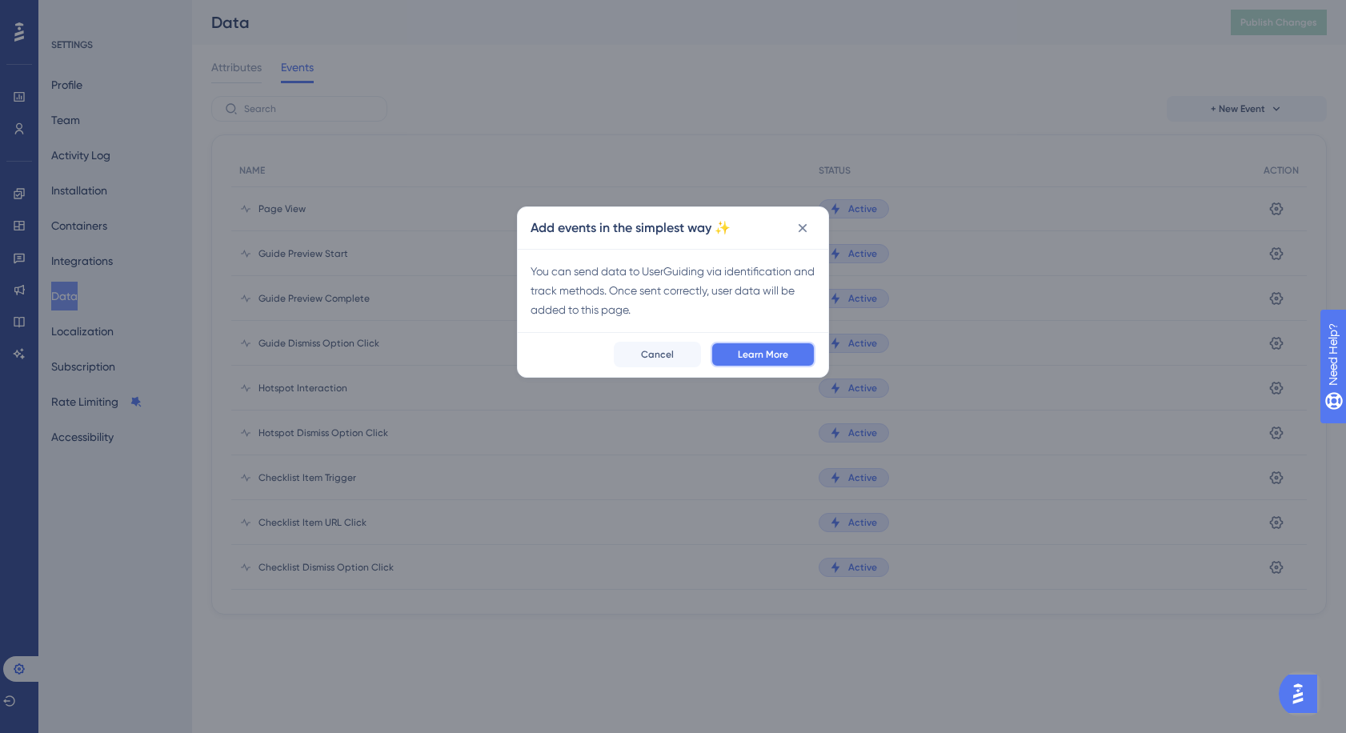
click at [756, 346] on button "Learn More" at bounding box center [763, 355] width 105 height 26
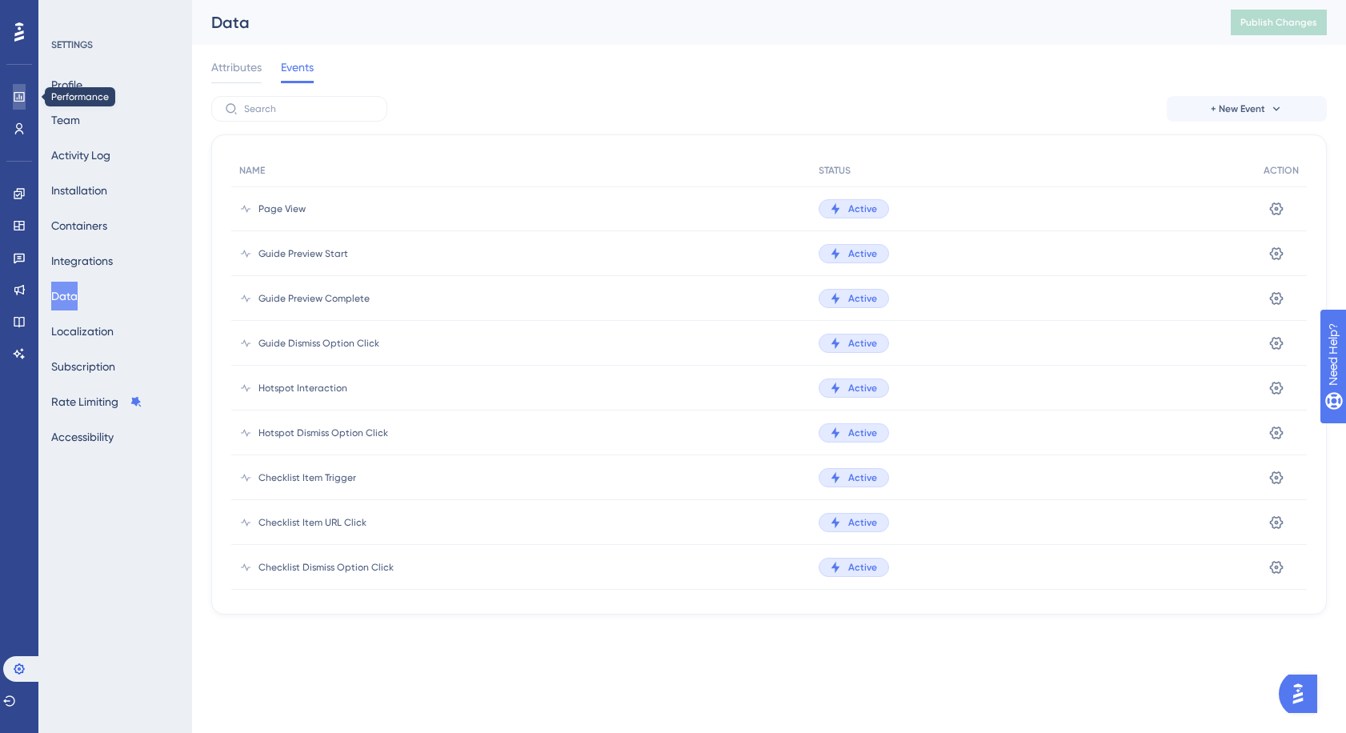
click at [19, 98] on icon at bounding box center [19, 96] width 13 height 13
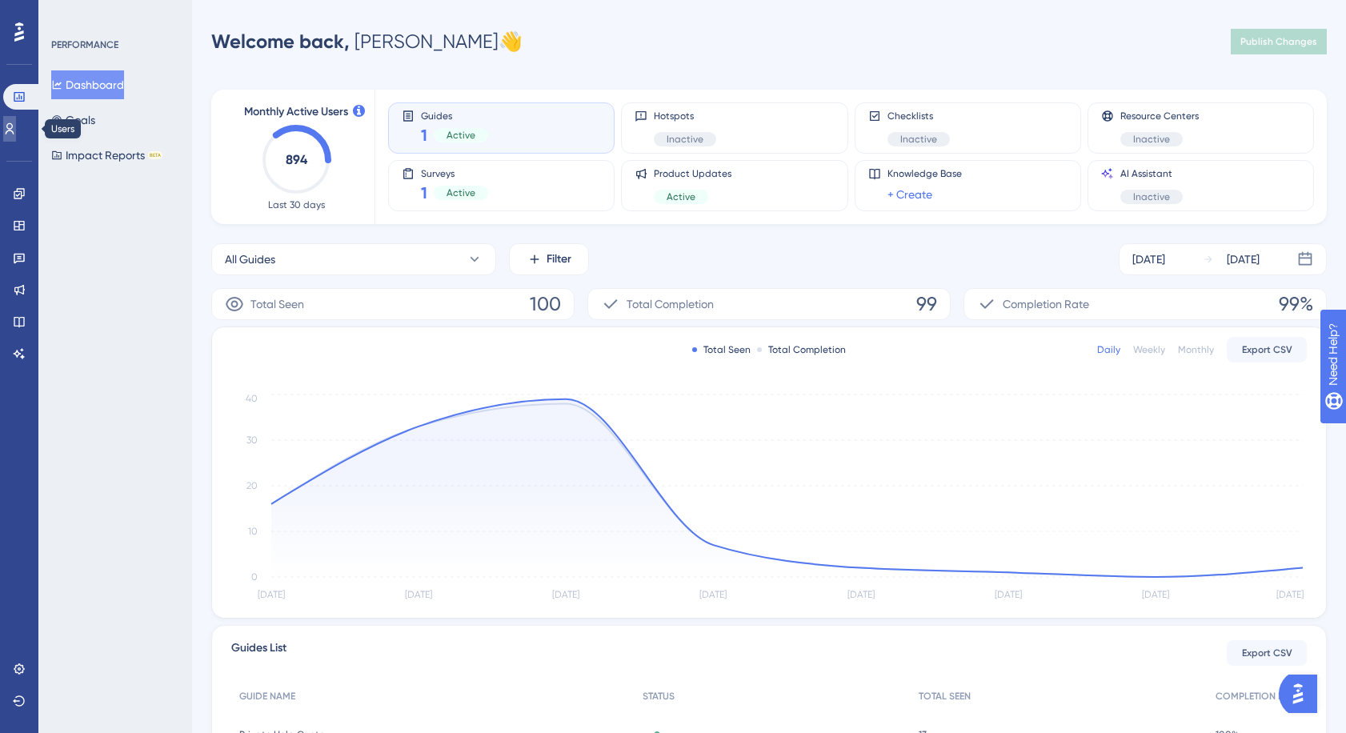
click at [16, 125] on icon at bounding box center [9, 128] width 13 height 13
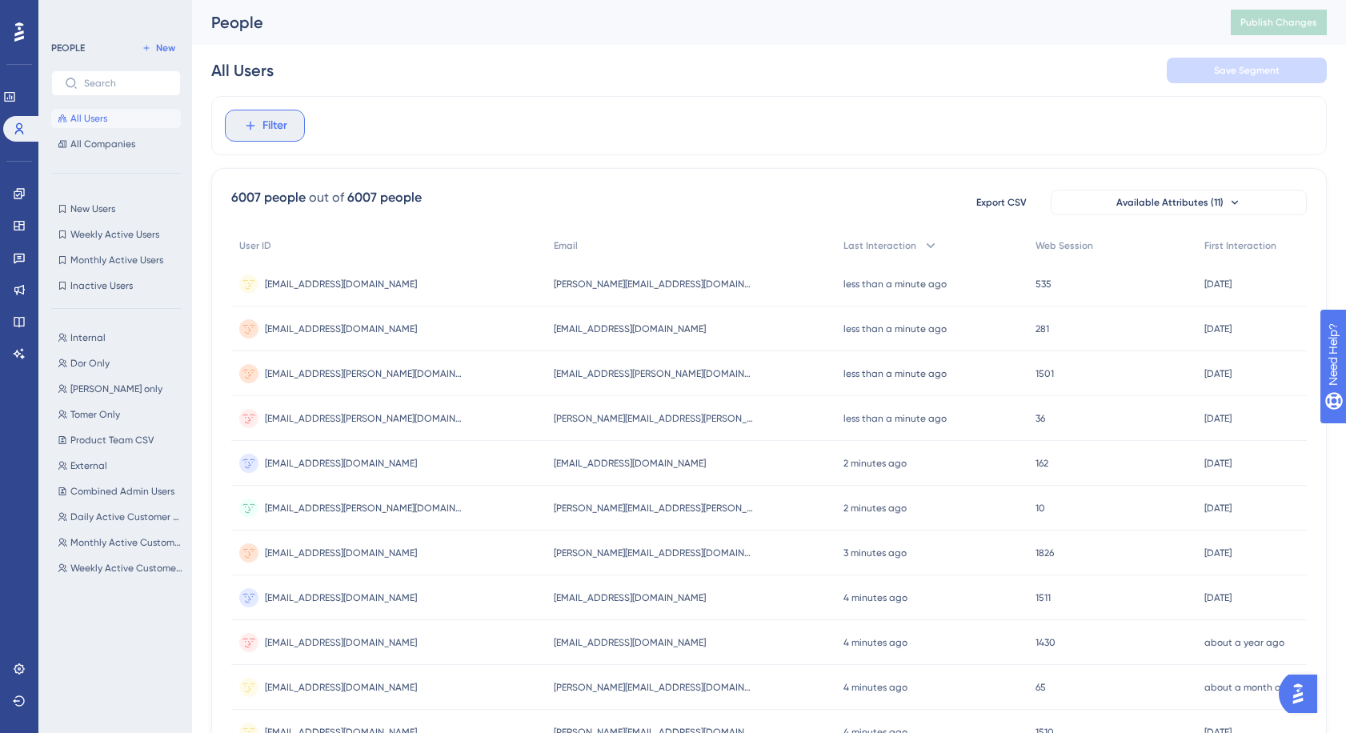
click at [265, 127] on span "Filter" at bounding box center [274, 125] width 25 height 19
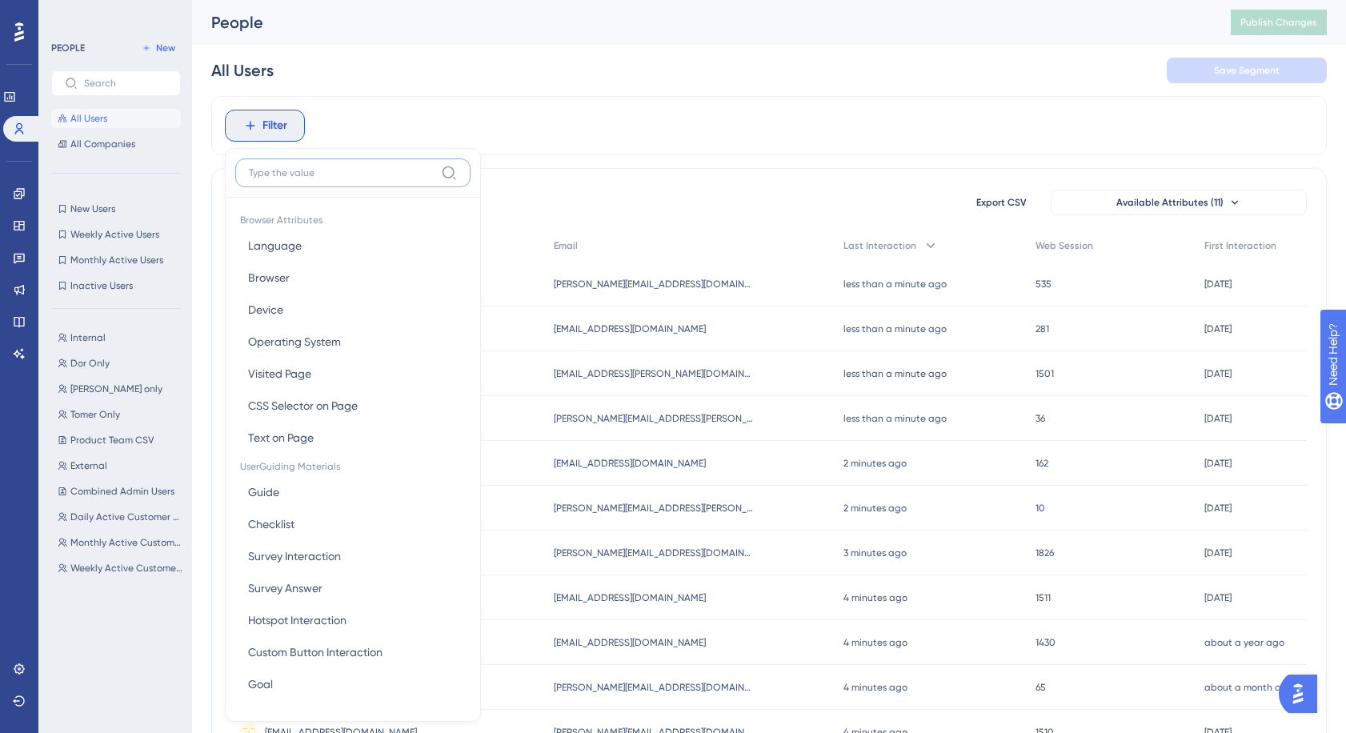
scroll to position [68, 0]
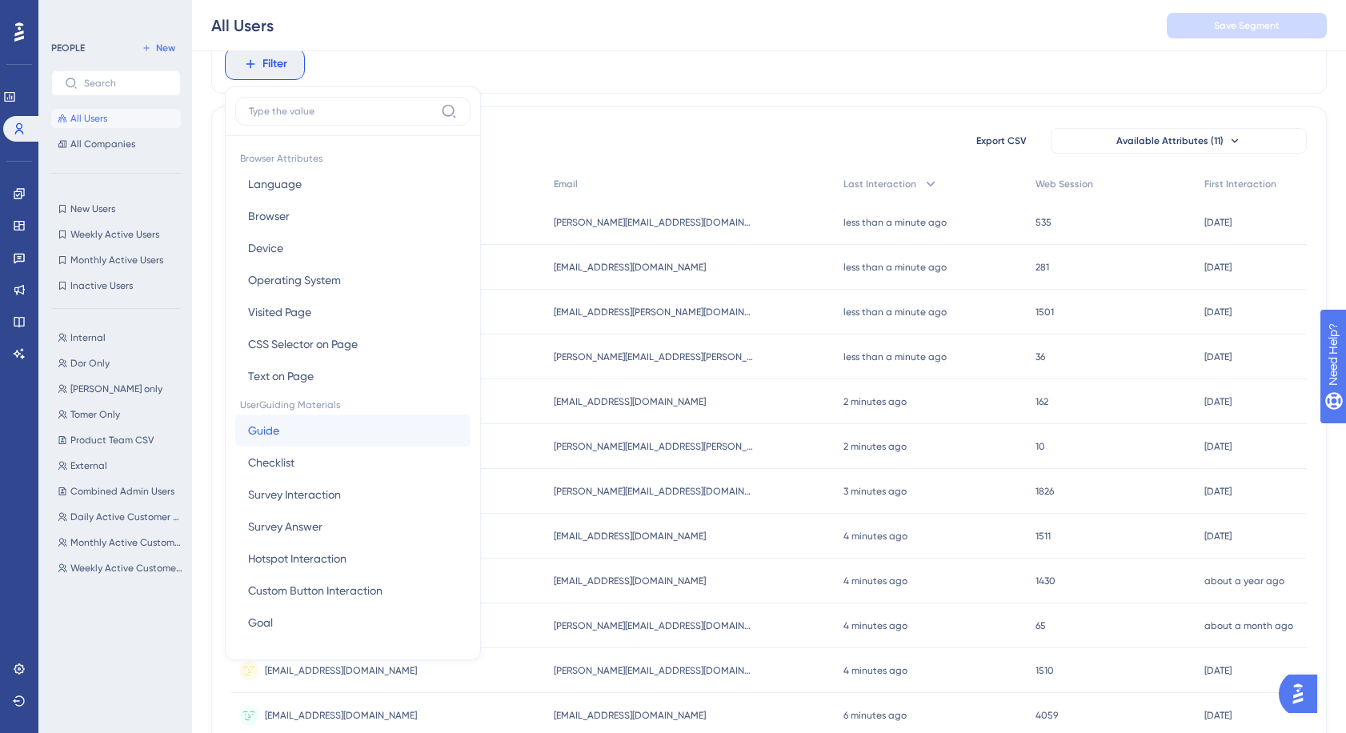
click at [279, 428] on button "Guide Guide" at bounding box center [352, 430] width 235 height 32
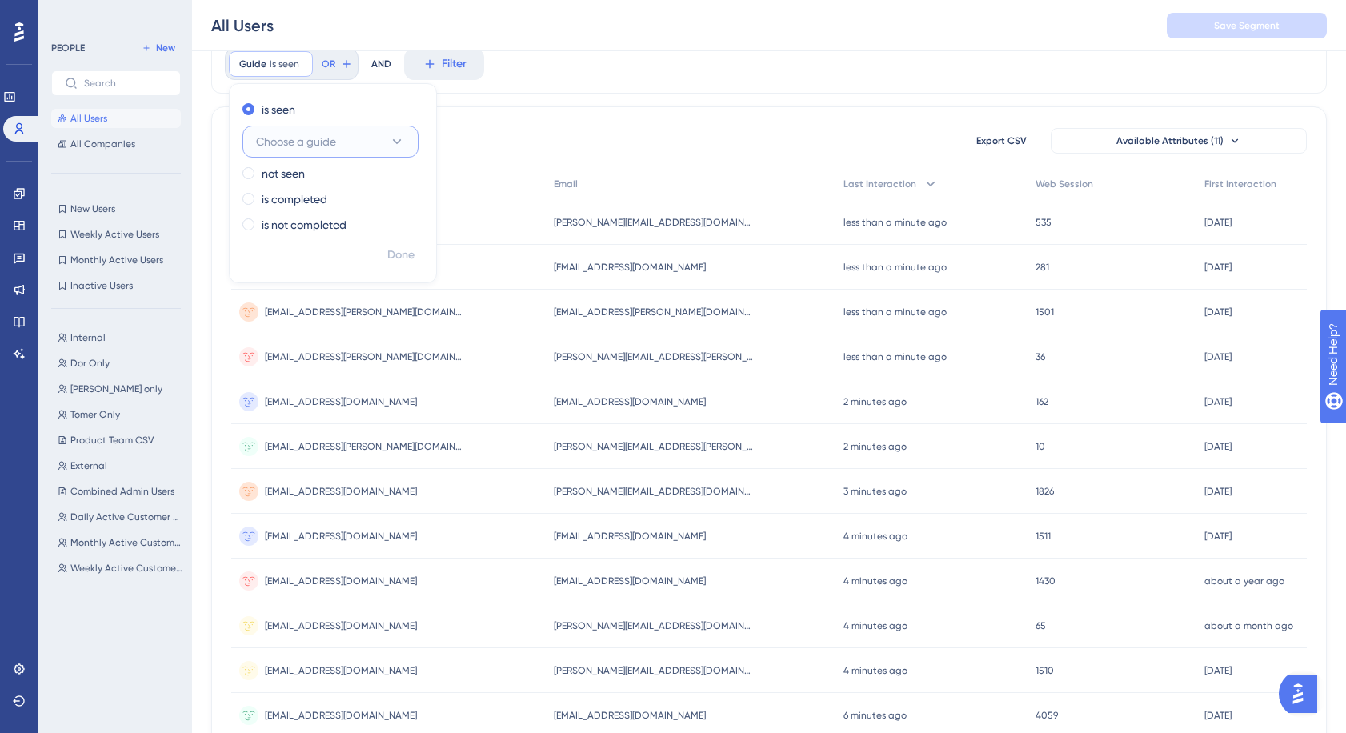
click at [282, 148] on span "Choose a guide" at bounding box center [296, 141] width 80 height 19
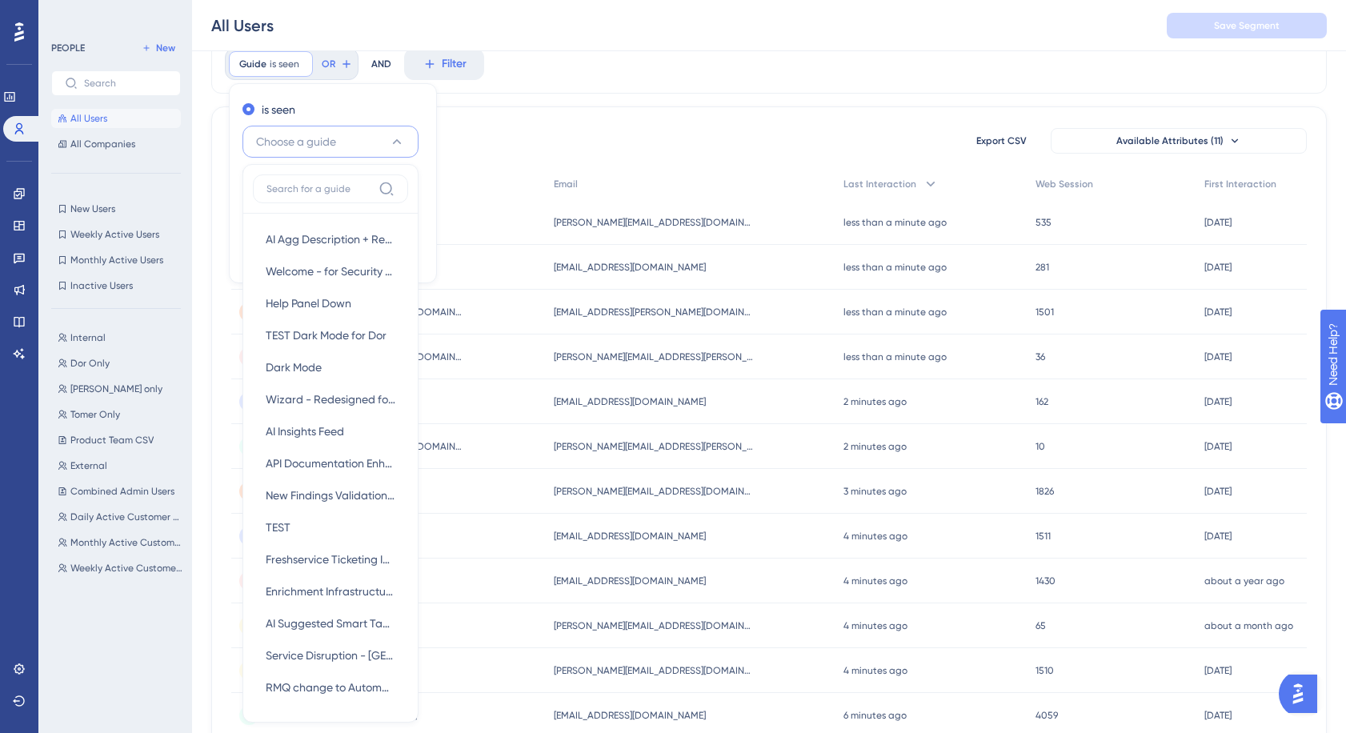
scroll to position [125, 0]
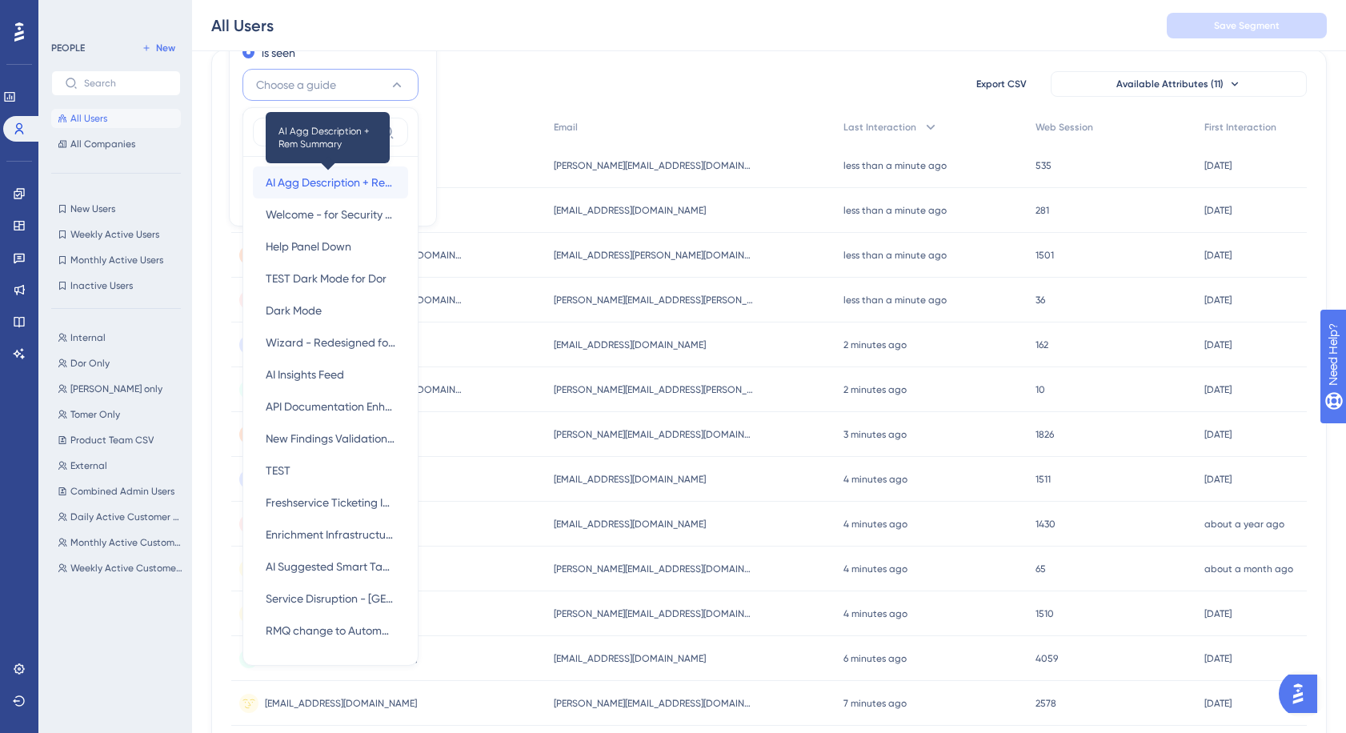
click at [286, 178] on span "AI Agg Description + Rem Summary" at bounding box center [331, 182] width 130 height 19
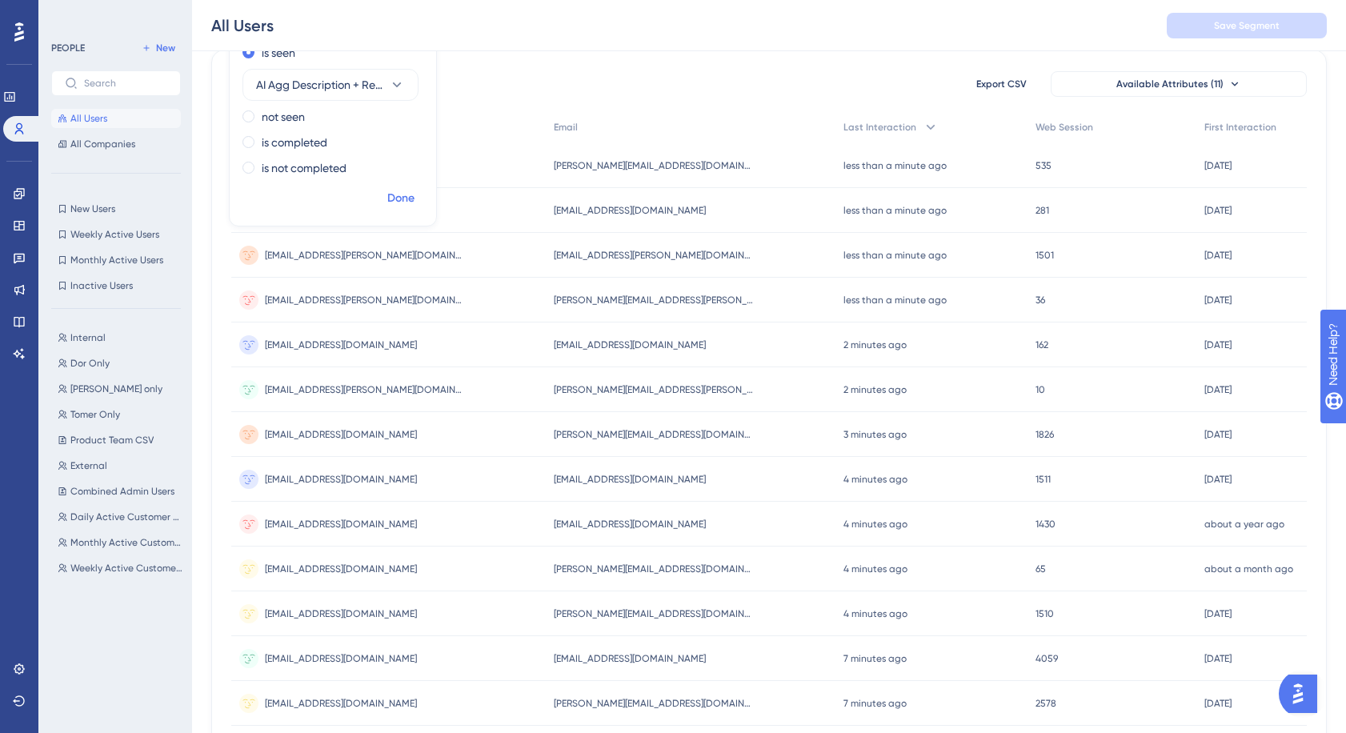
click at [406, 196] on span "Done" at bounding box center [400, 198] width 27 height 19
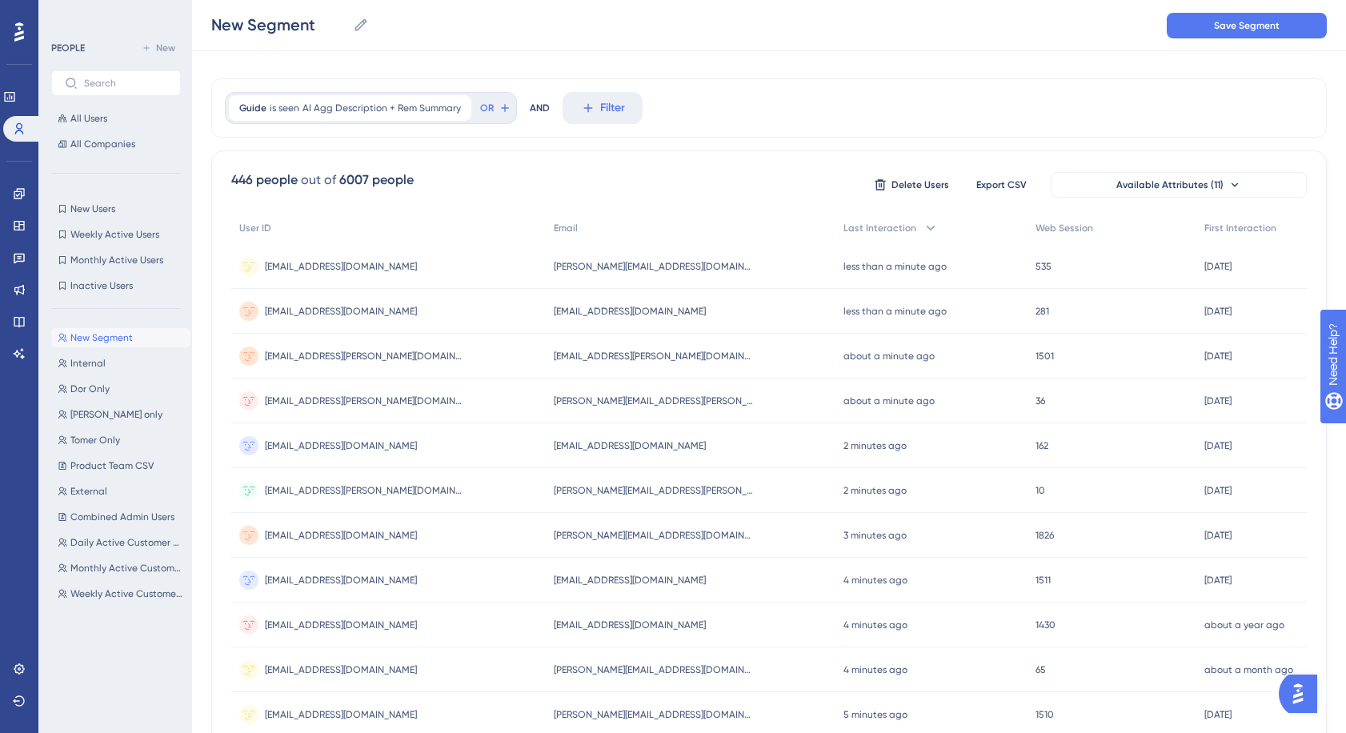
scroll to position [0, 0]
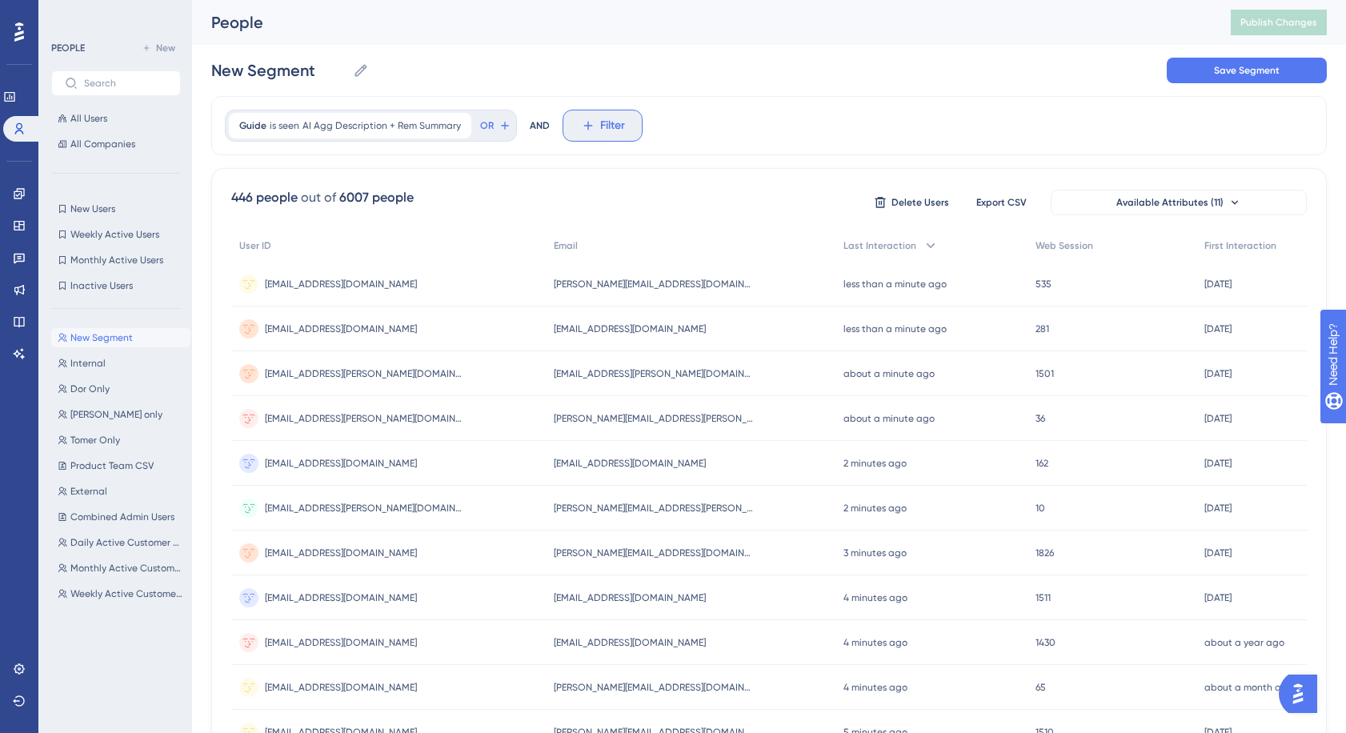
click at [590, 126] on icon at bounding box center [588, 125] width 14 height 14
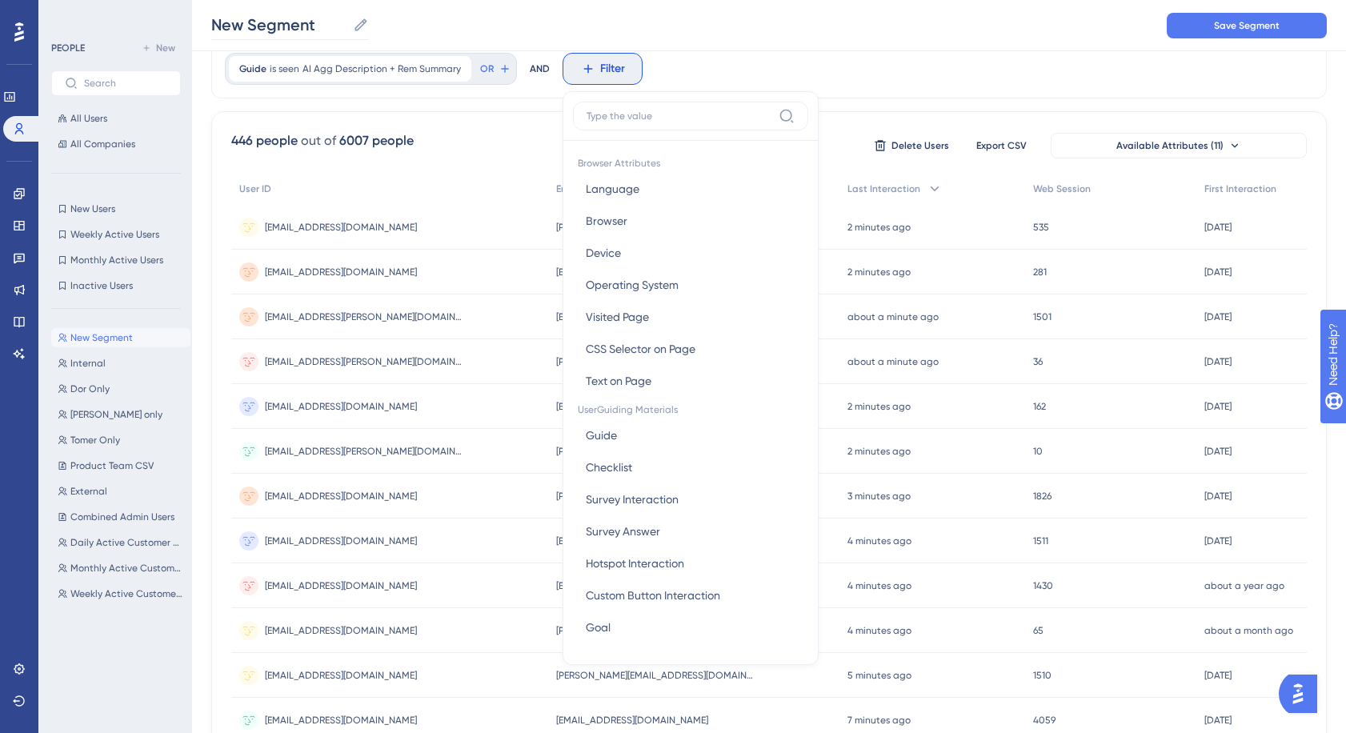
scroll to position [60, 0]
